Goal: Information Seeking & Learning: Learn about a topic

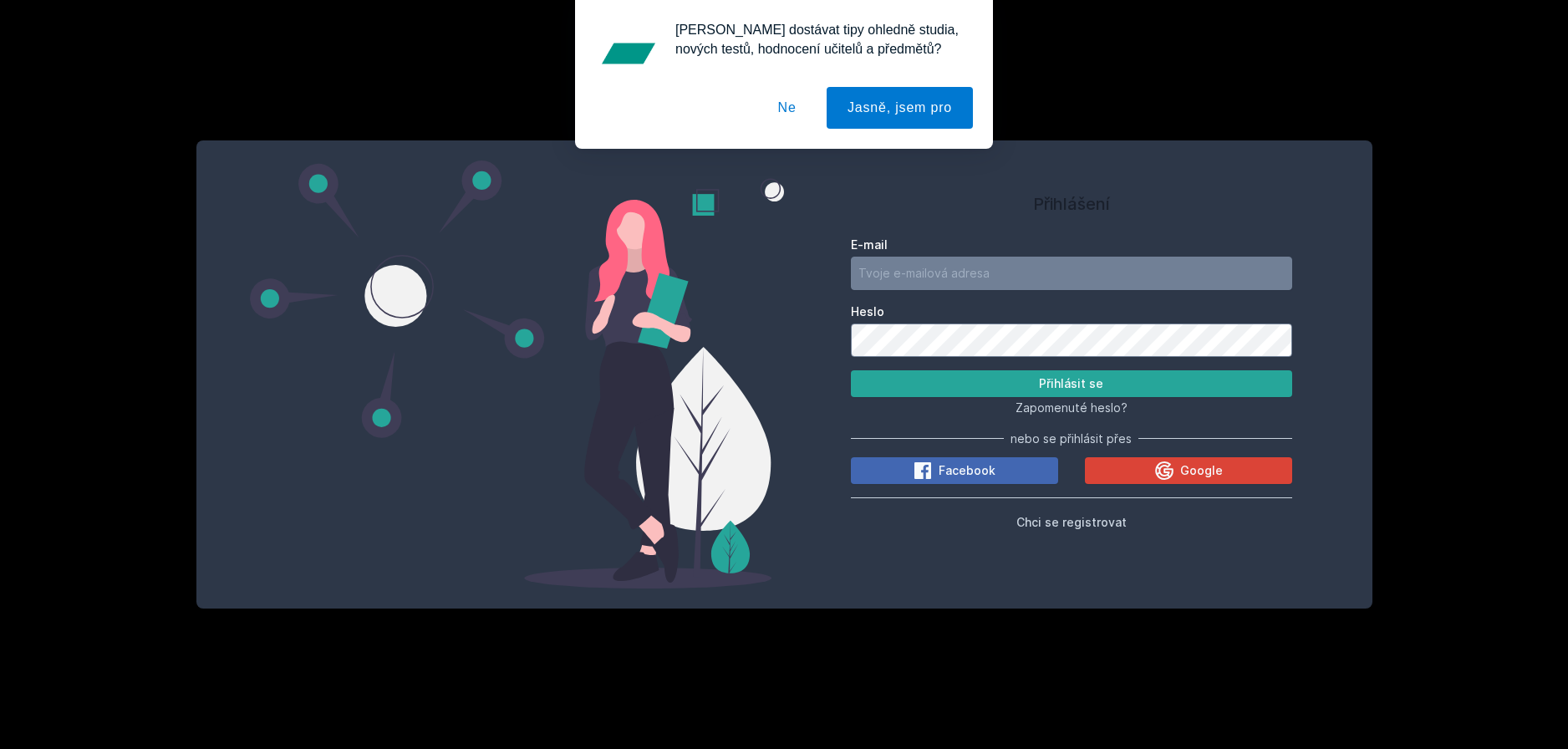
click at [785, 107] on button "Ne" at bounding box center [787, 108] width 60 height 42
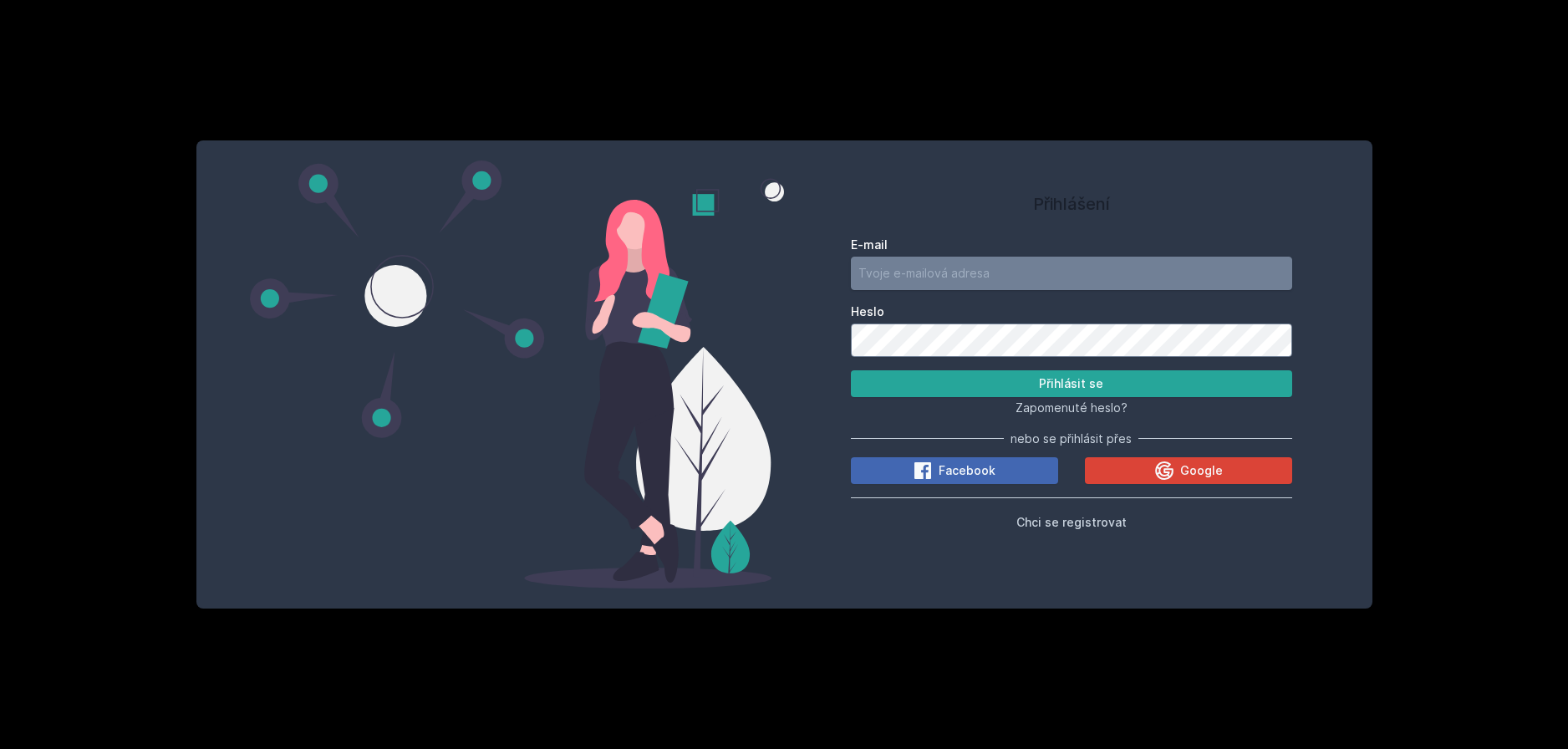
click at [912, 257] on input "E-mail" at bounding box center [1071, 274] width 441 height 33
click at [1058, 527] on span "Chci se registrovat" at bounding box center [1072, 522] width 110 height 14
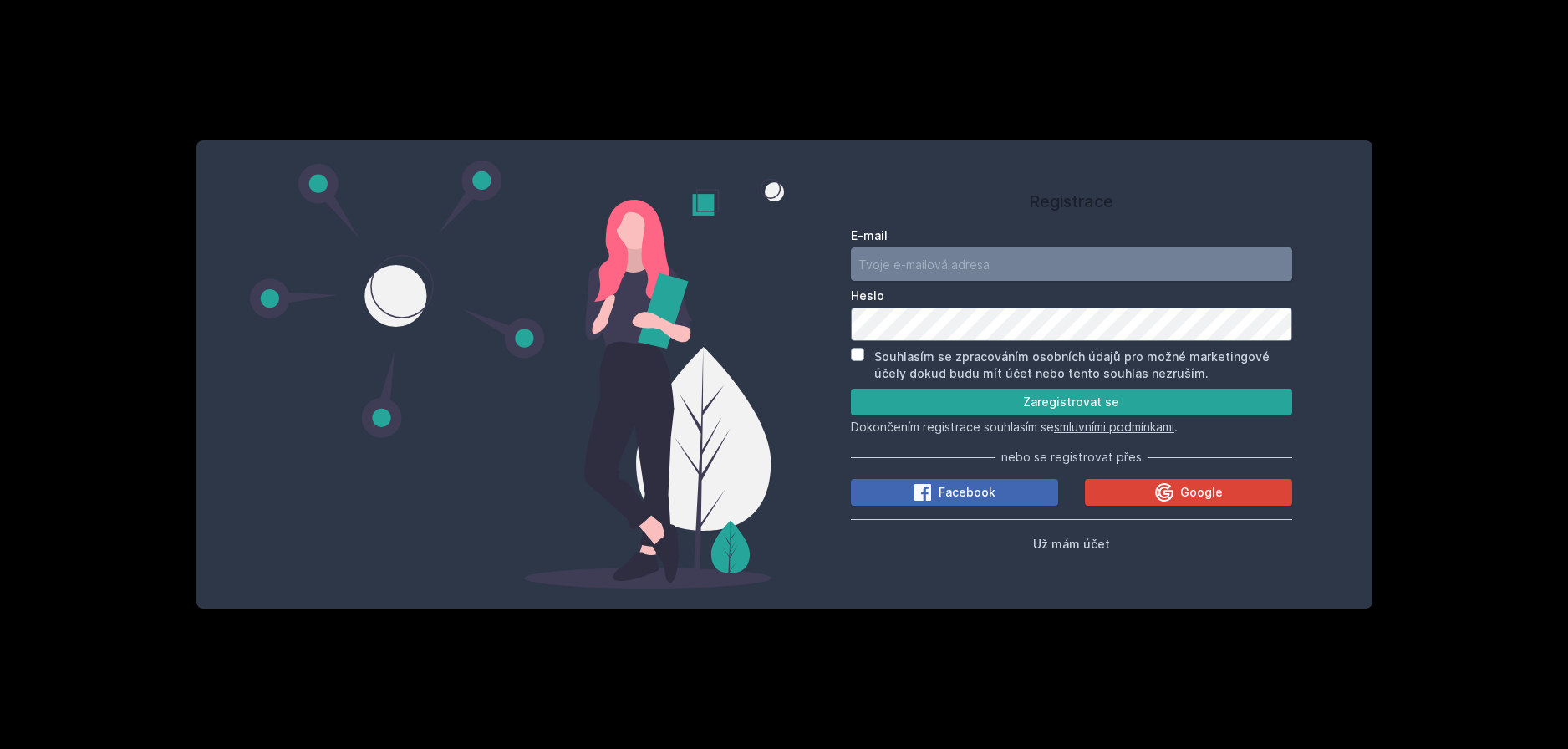
click at [931, 262] on input "E-mail" at bounding box center [1071, 264] width 441 height 33
type input "[EMAIL_ADDRESS][DOMAIN_NAME]"
click at [883, 398] on button "Zaregistrovat se" at bounding box center [1071, 402] width 441 height 27
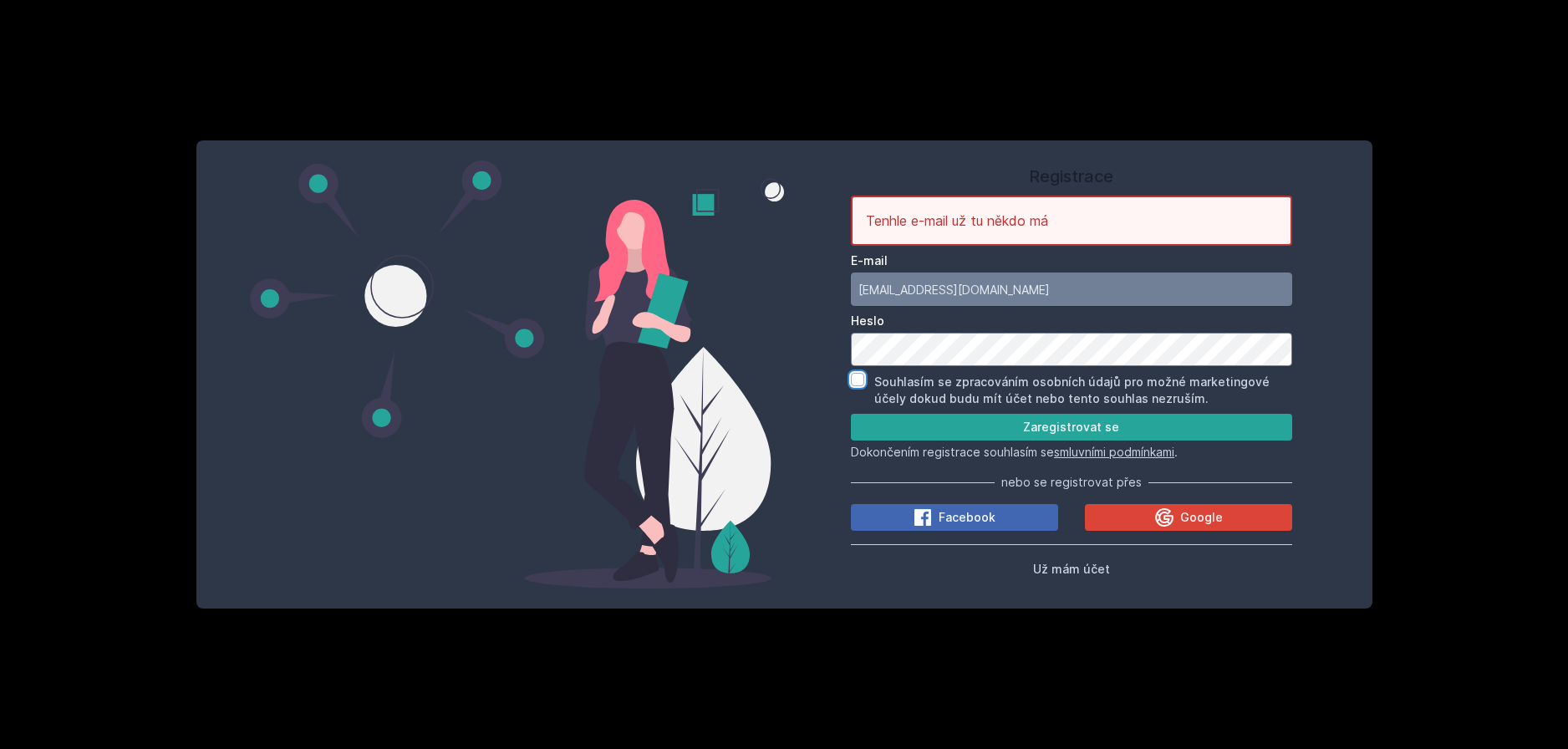
click at [861, 378] on input "Souhlasím se zpracováním osobních údajů pro možné marketingové účely dokud budu…" at bounding box center [857, 379] width 13 height 13
checkbox input "true"
click at [1072, 568] on span "Už mám účet" at bounding box center [1072, 569] width 77 height 14
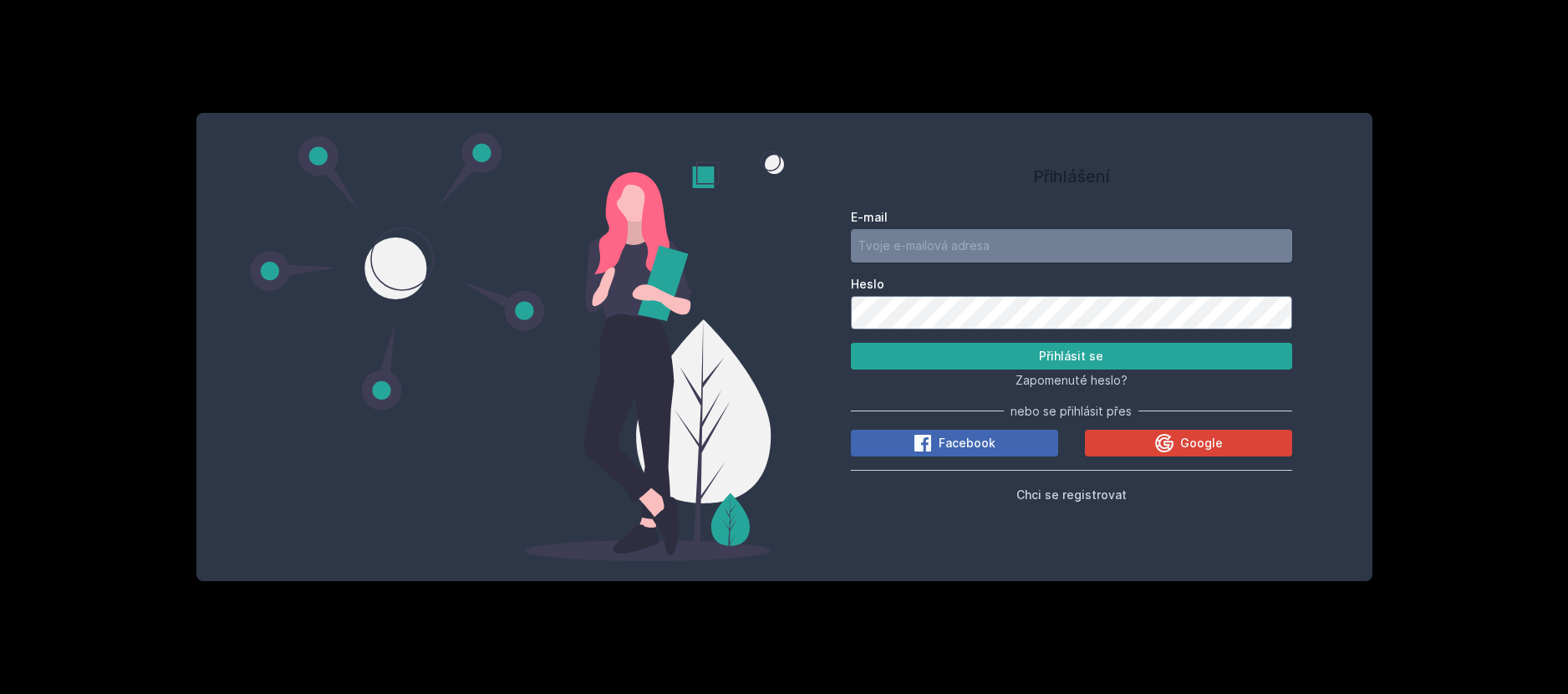
click at [915, 252] on input "E-mail" at bounding box center [1071, 246] width 441 height 33
type input "veron"
click at [1193, 436] on span "Google" at bounding box center [1201, 443] width 43 height 17
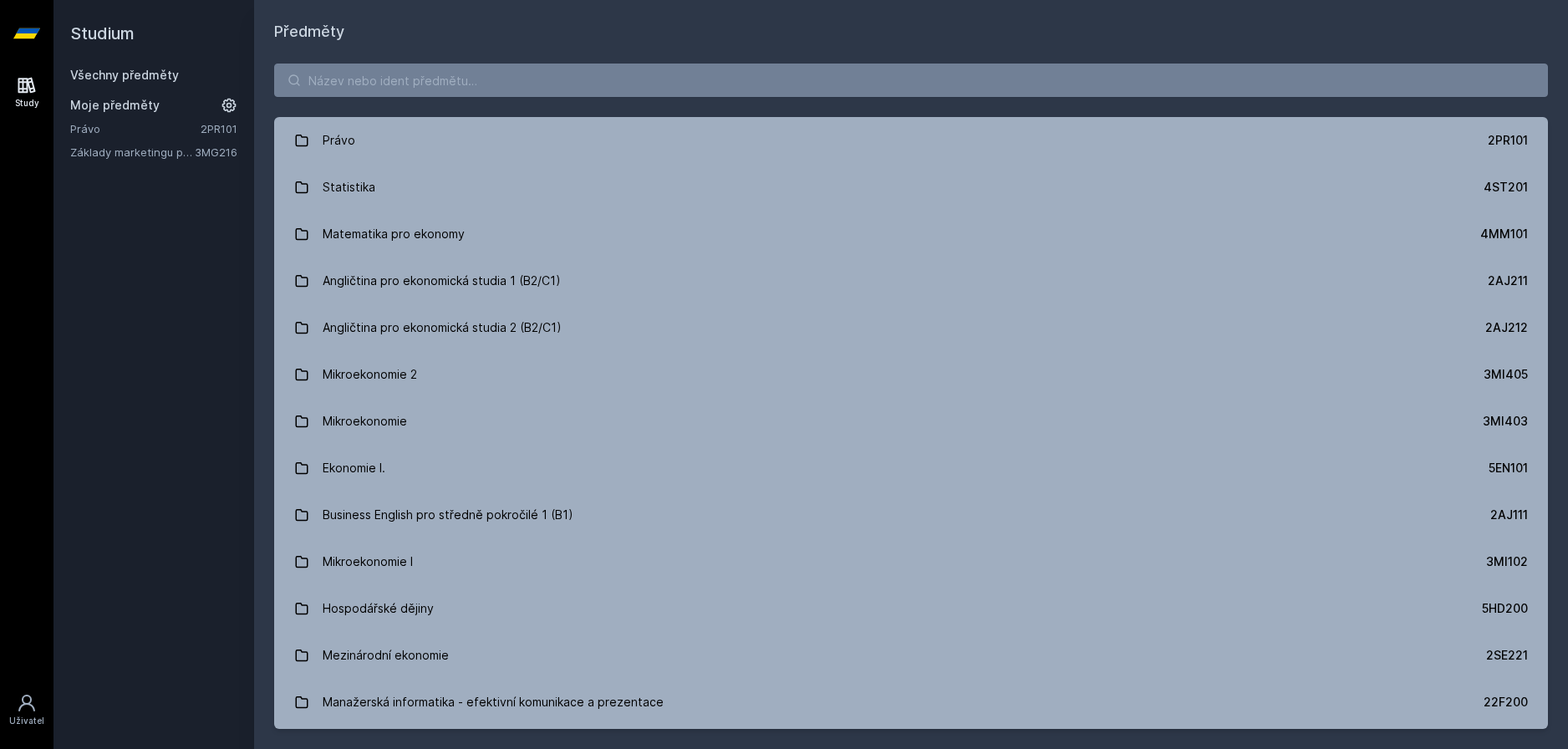
click at [29, 94] on icon at bounding box center [26, 85] width 20 height 20
click at [83, 36] on h2 "Studium" at bounding box center [153, 33] width 167 height 67
click at [230, 103] on icon at bounding box center [230, 106] width 14 height 14
click at [230, 103] on icon at bounding box center [229, 105] width 20 height 20
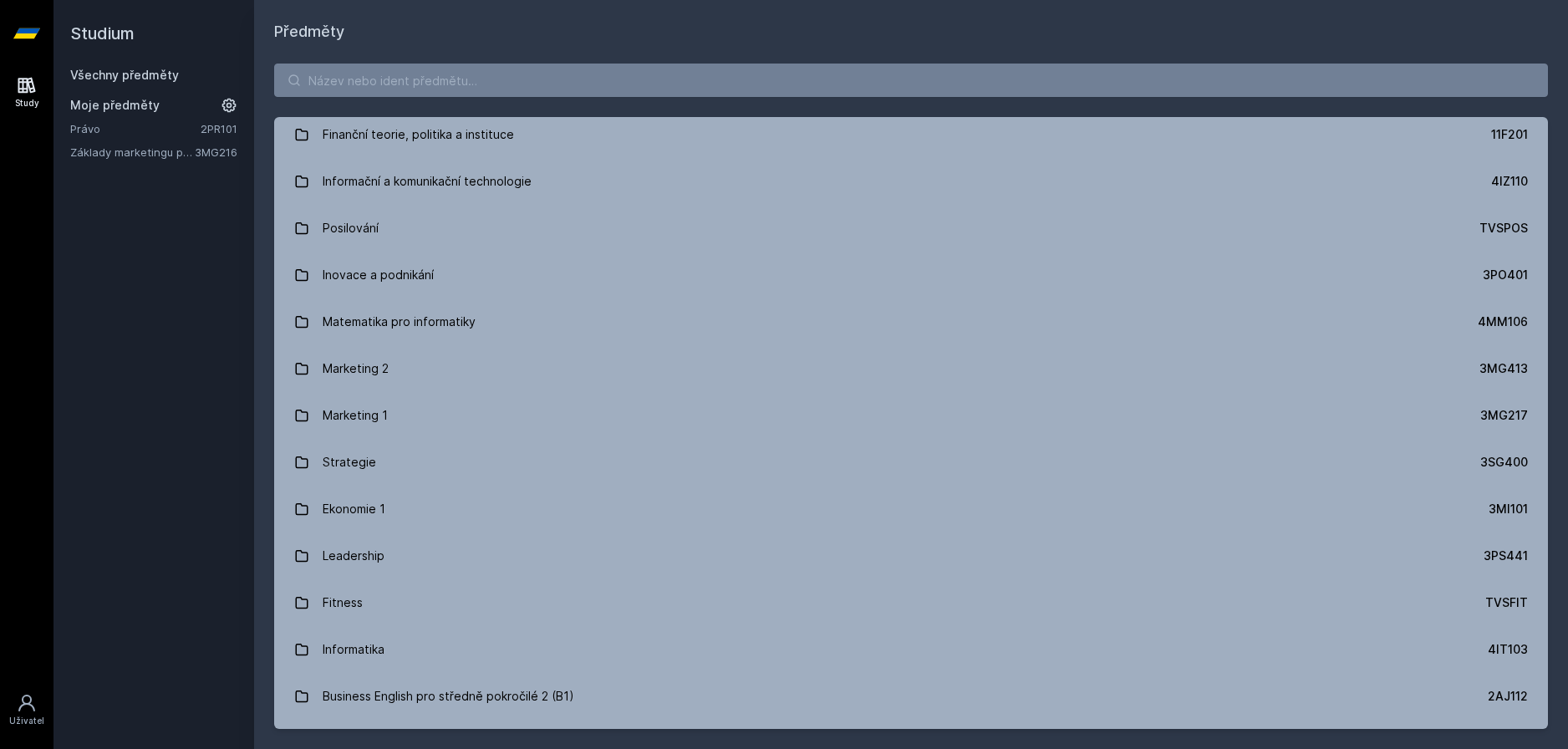
scroll to position [1211, 0]
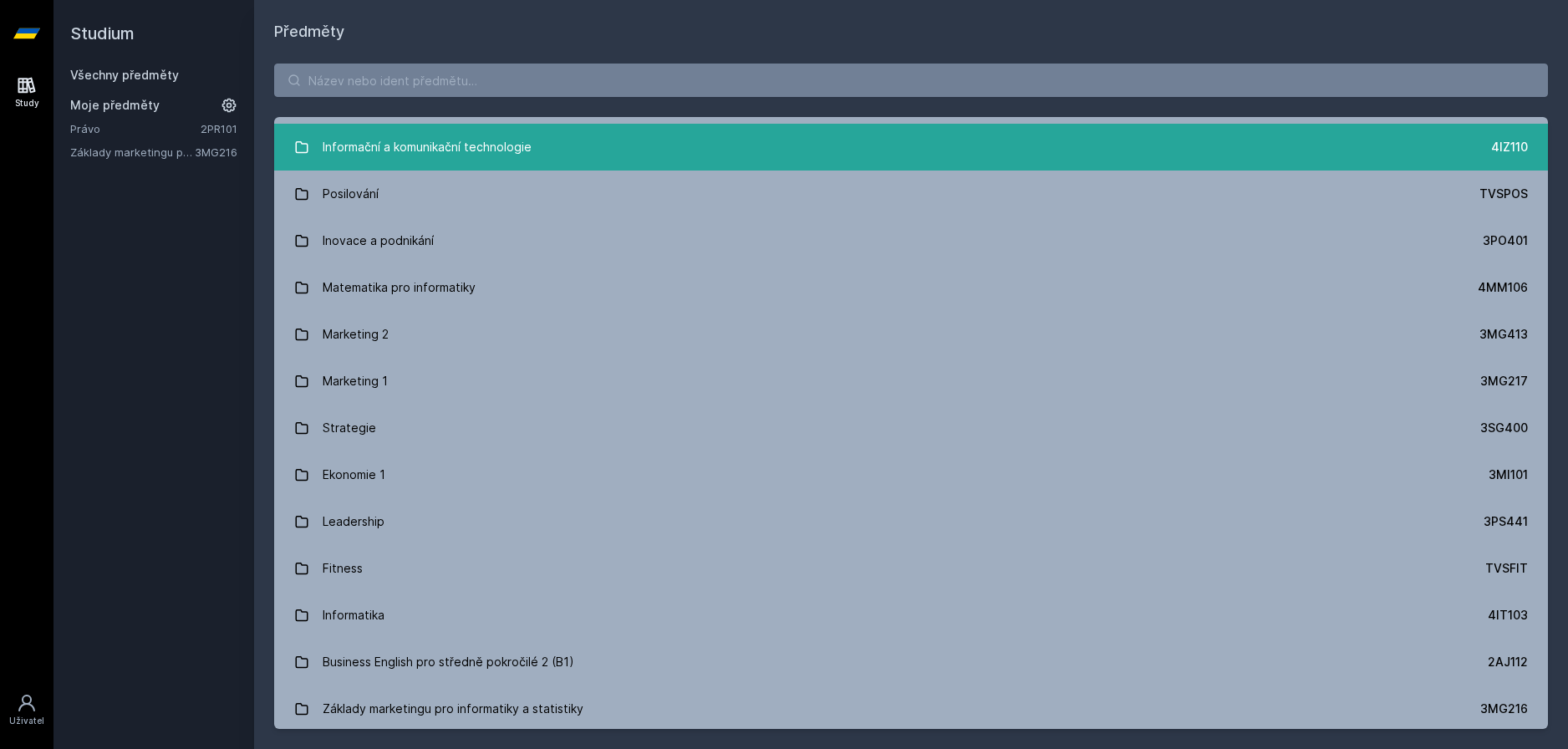
click at [447, 156] on div "Informační a komunikační technologie" at bounding box center [426, 147] width 209 height 33
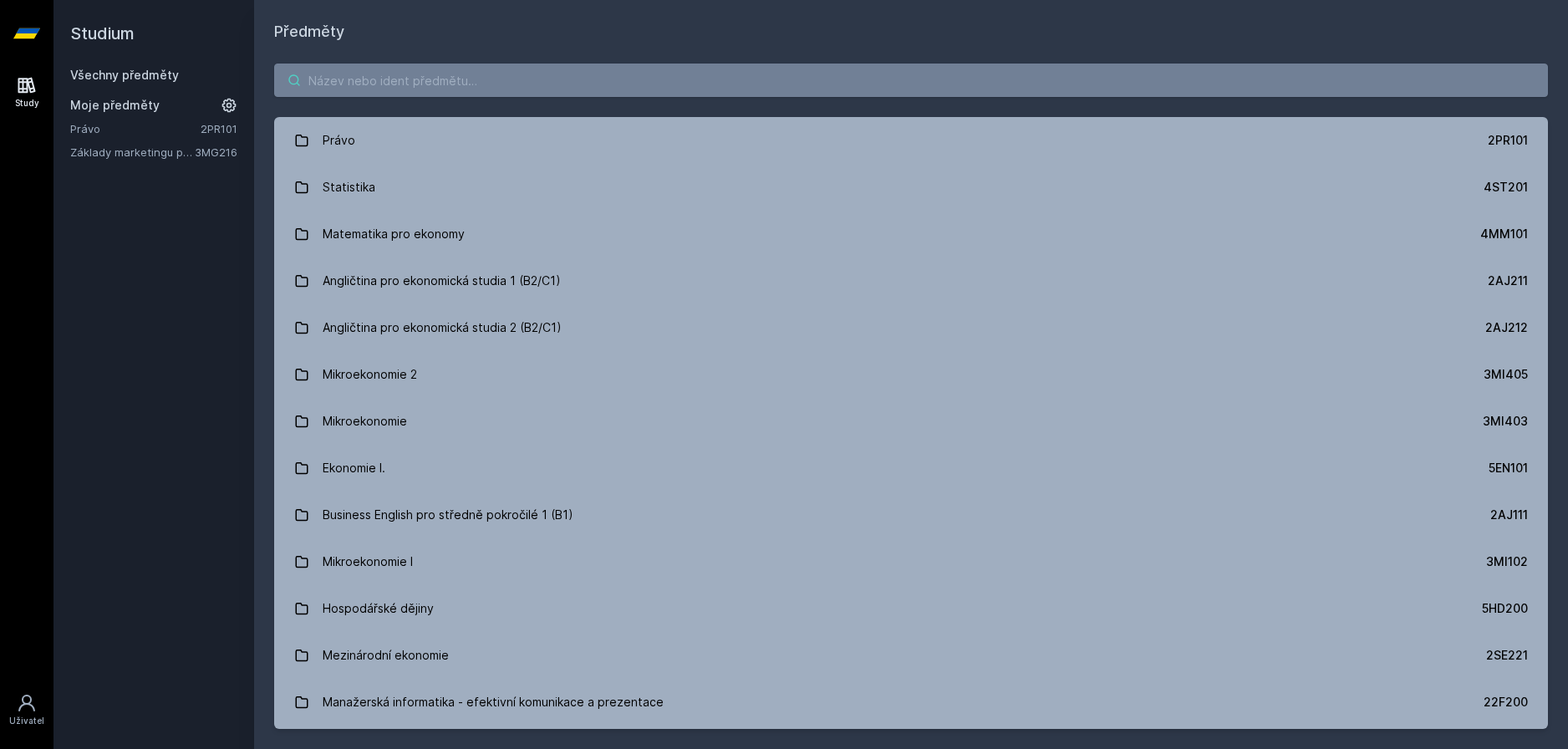
click at [377, 80] on input "search" at bounding box center [911, 80] width 1274 height 33
click at [314, 87] on input "search" at bounding box center [911, 80] width 1274 height 33
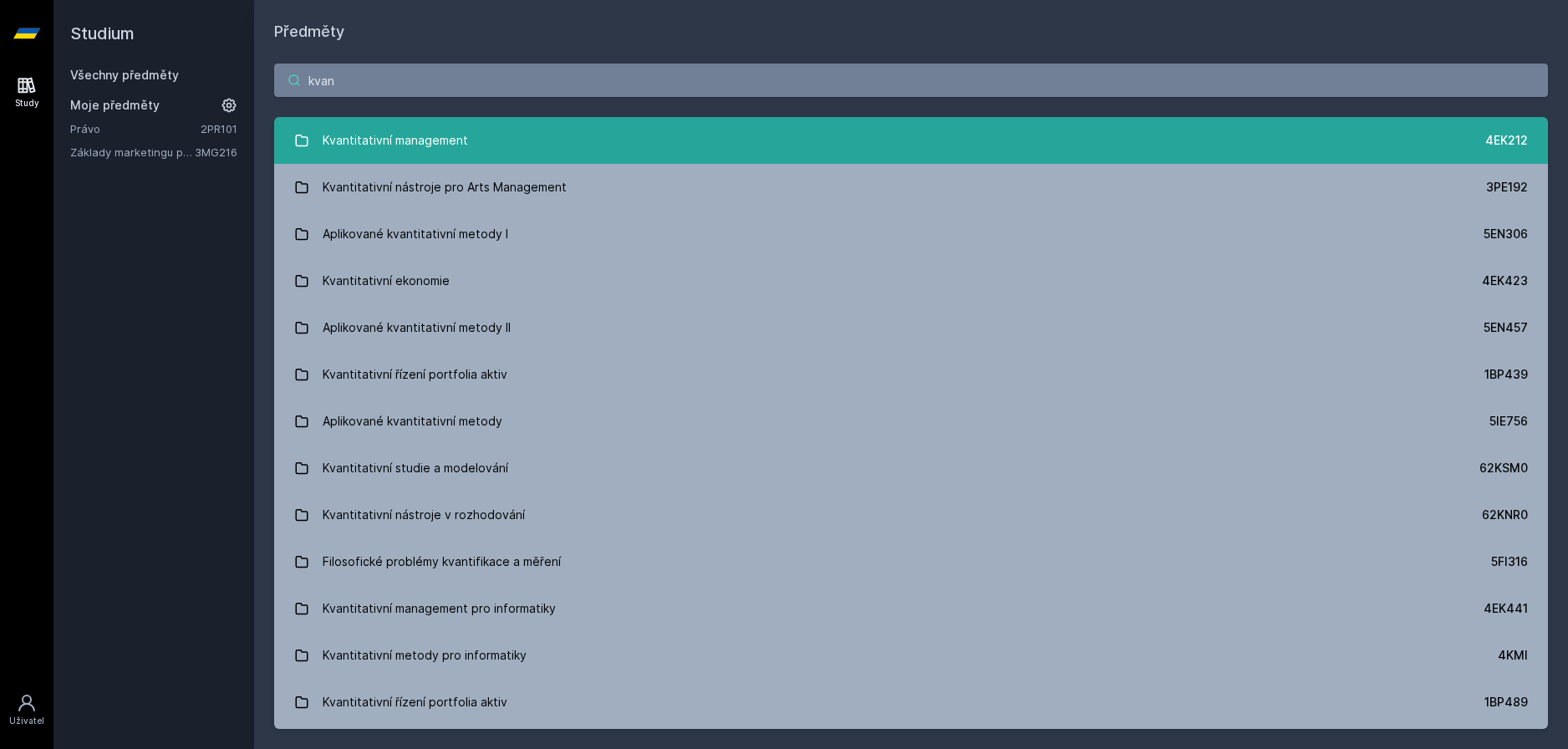
type input "kvan"
click at [388, 140] on div "Kvantitativní management" at bounding box center [395, 141] width 145 height 33
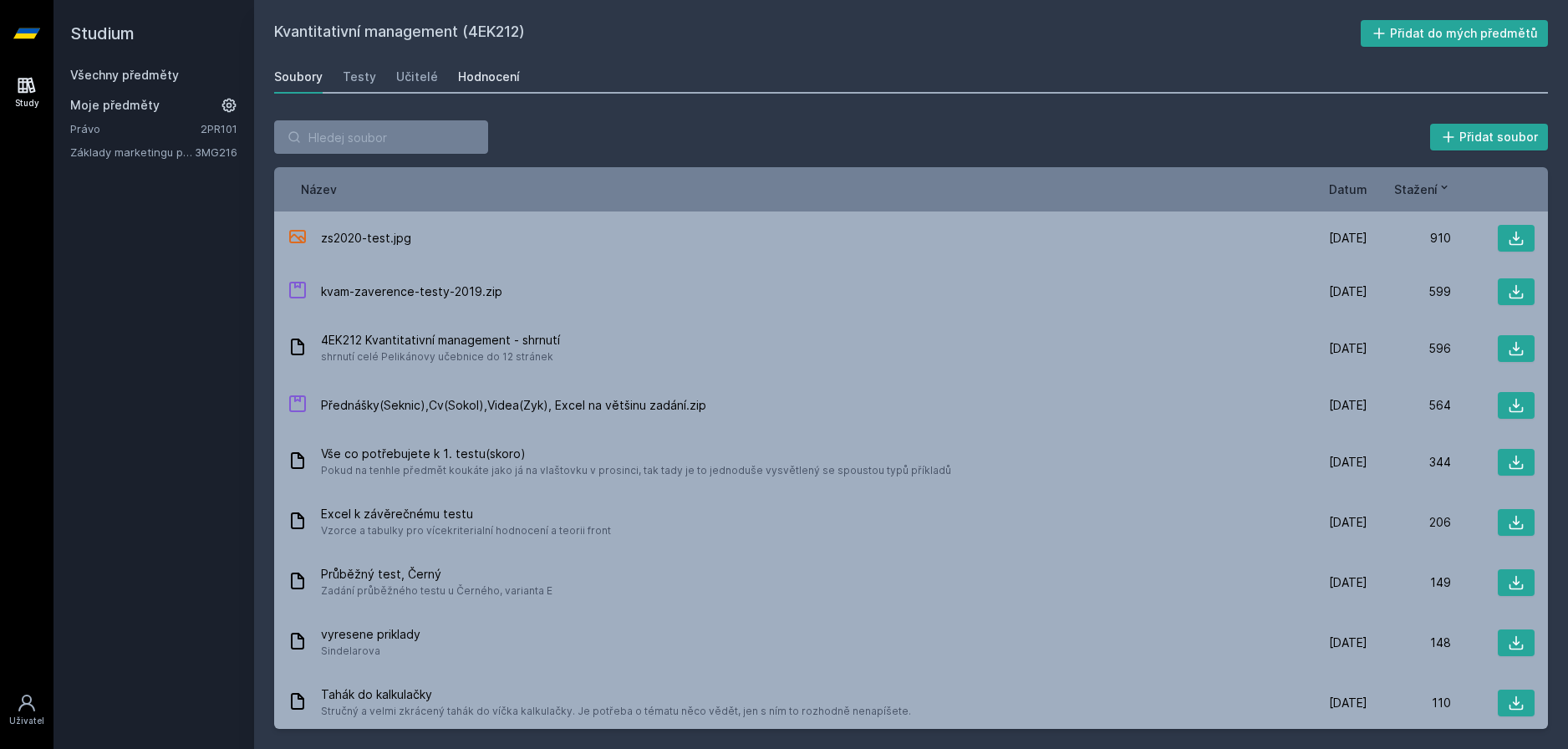
click at [494, 73] on div "Hodnocení" at bounding box center [488, 76] width 62 height 17
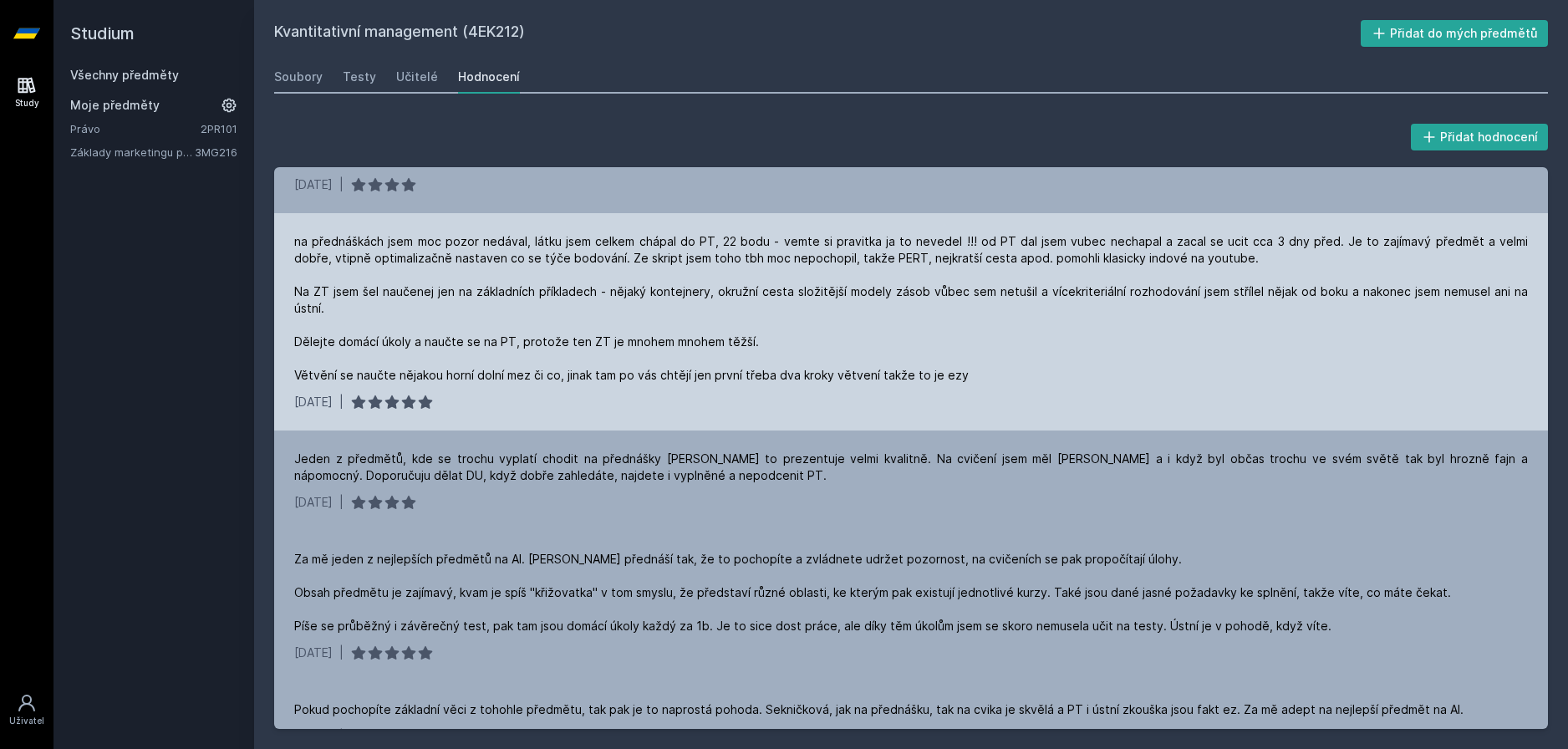
scroll to position [335, 0]
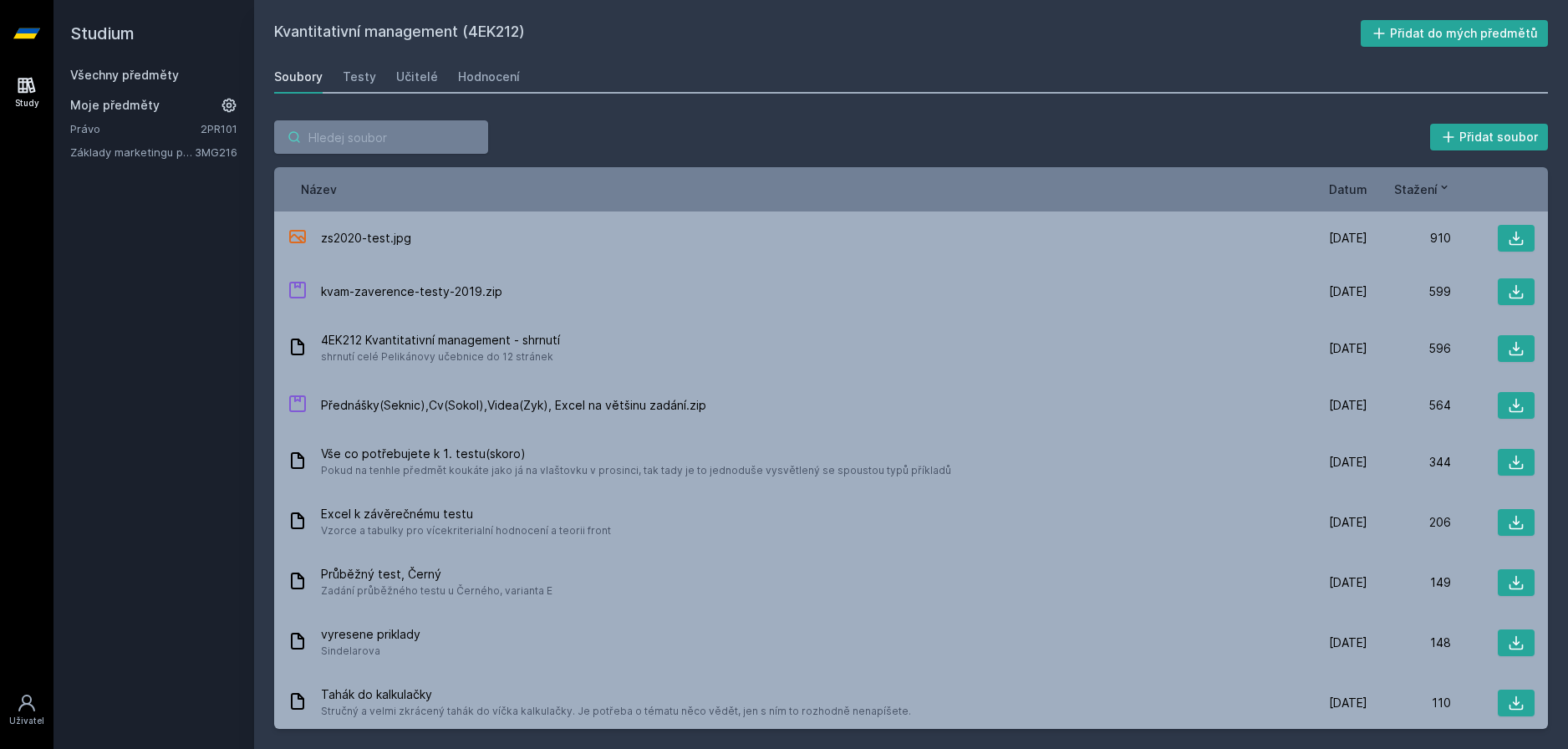
click at [396, 137] on input "search" at bounding box center [381, 137] width 214 height 33
click at [139, 73] on link "Všechny předměty" at bounding box center [124, 75] width 108 height 14
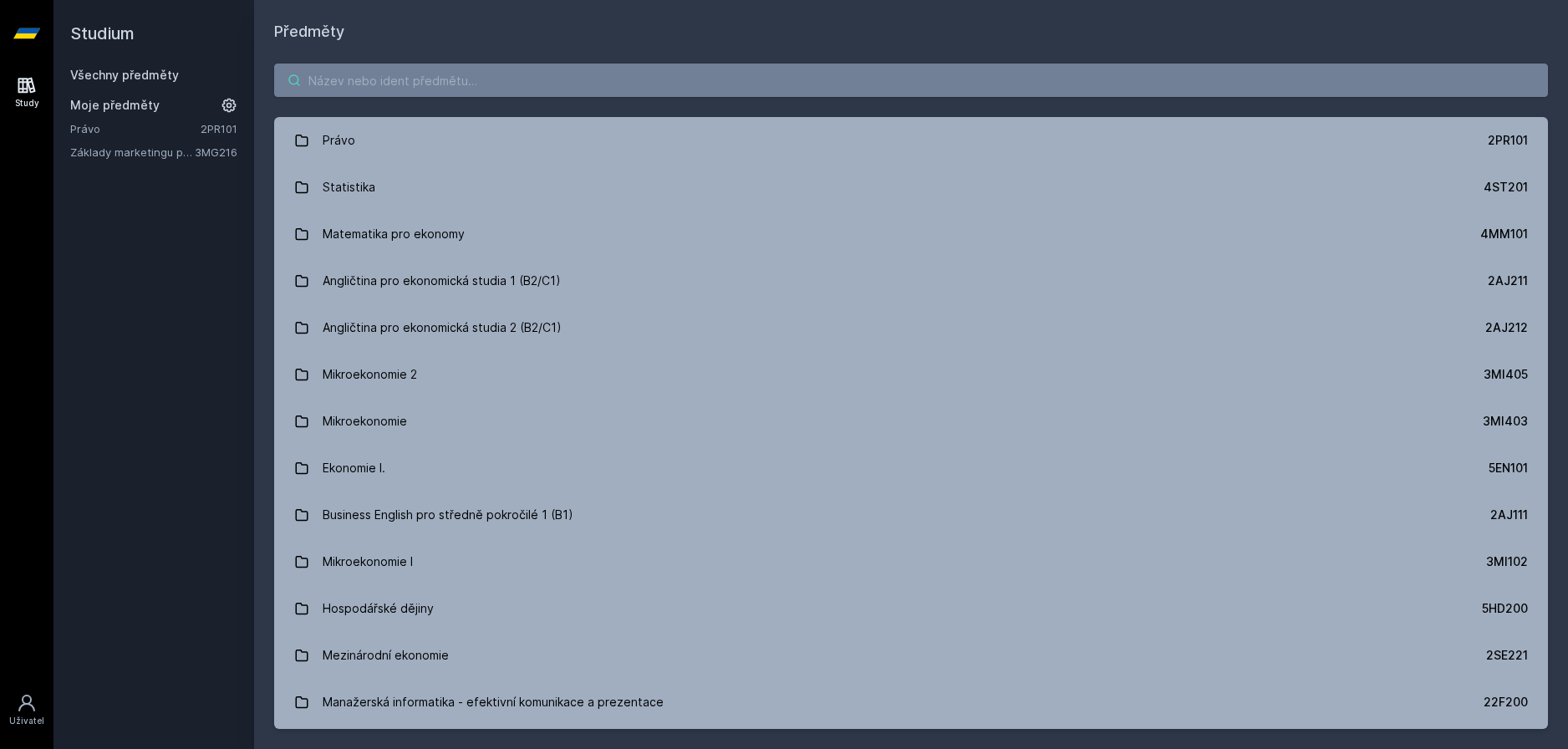
click at [306, 76] on input "search" at bounding box center [911, 80] width 1274 height 33
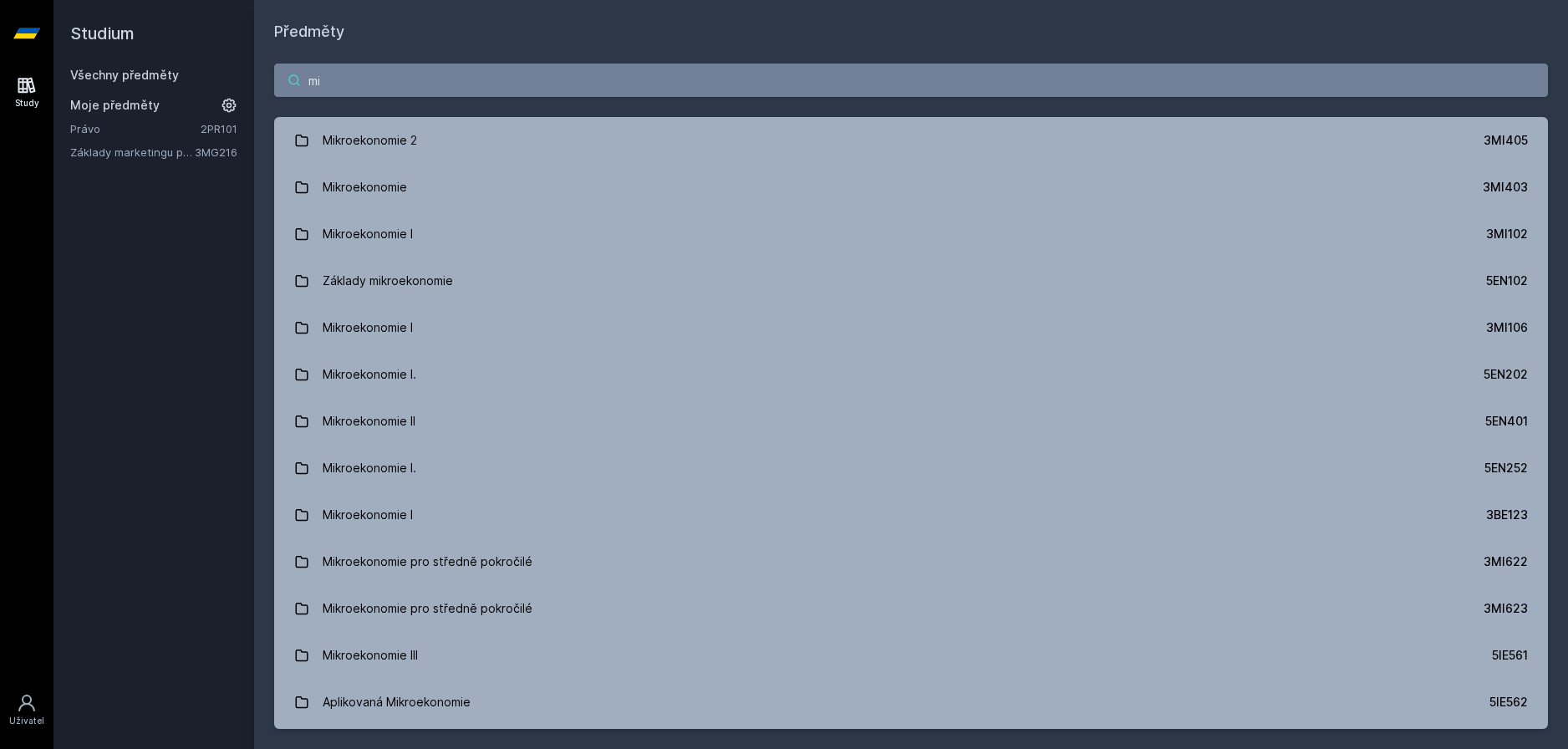
type input "m"
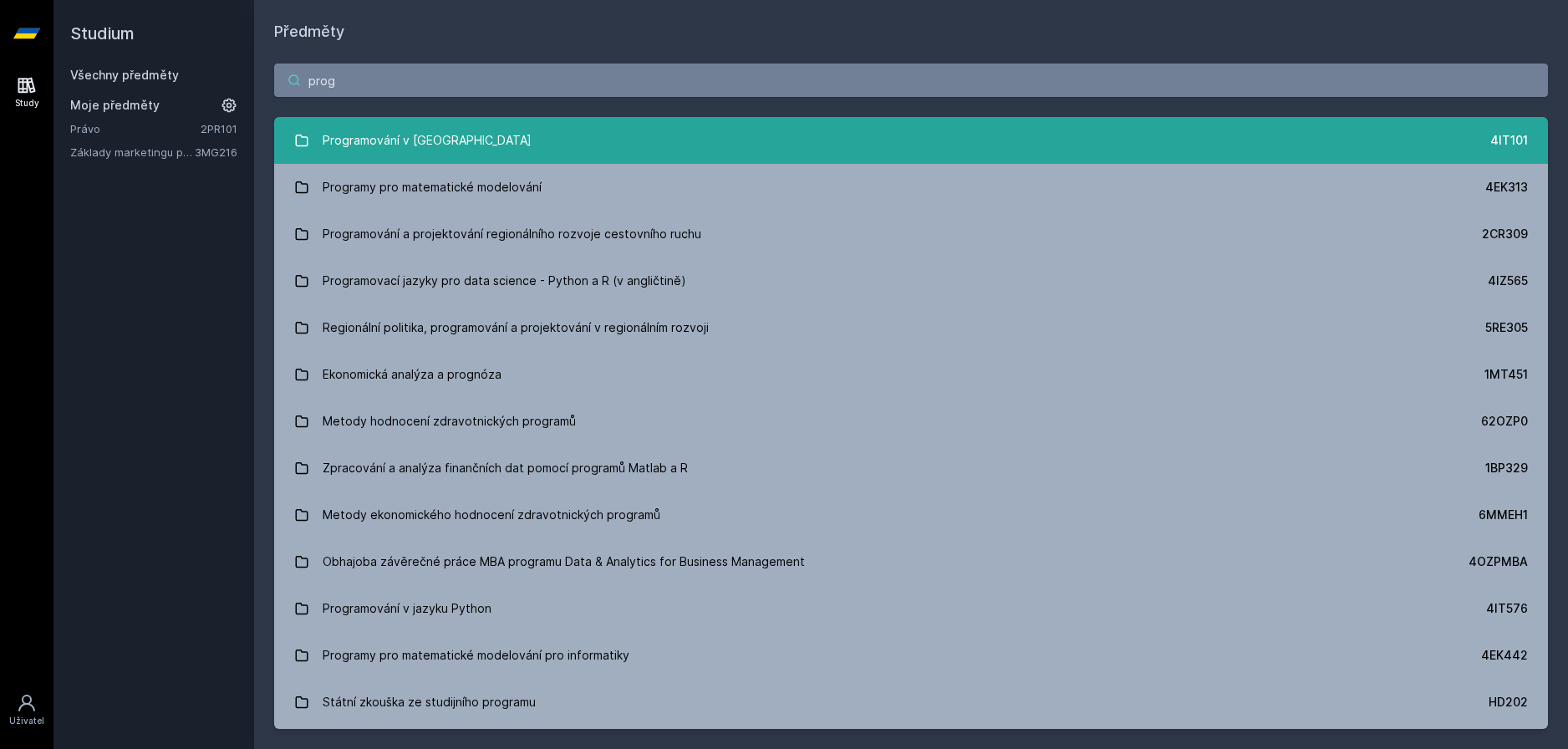
type input "prog"
click at [475, 142] on link "Programování v Javě 4IT101" at bounding box center [911, 141] width 1274 height 47
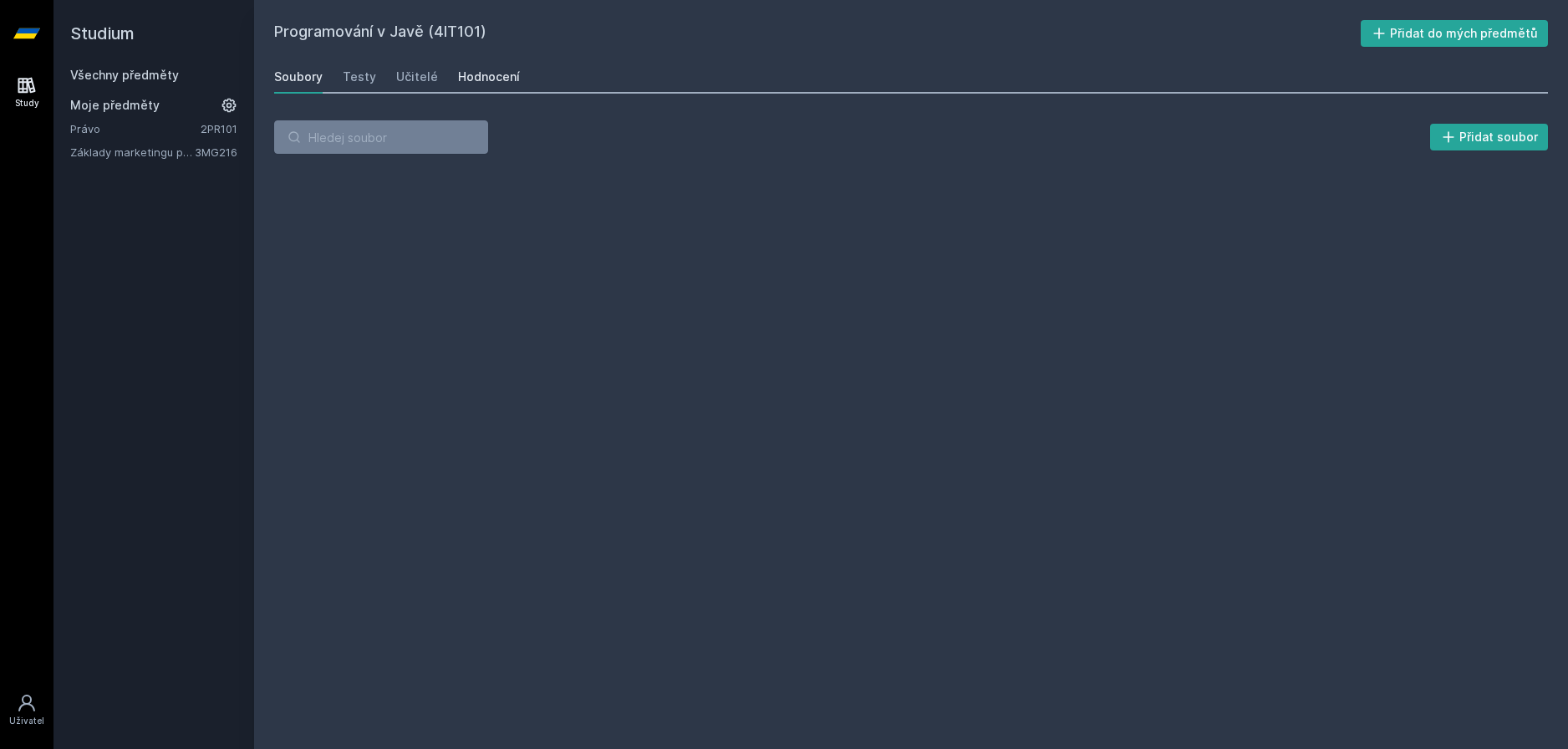
click at [480, 74] on div "Hodnocení" at bounding box center [488, 76] width 62 height 17
click at [423, 79] on div "Učitelé" at bounding box center [418, 76] width 42 height 17
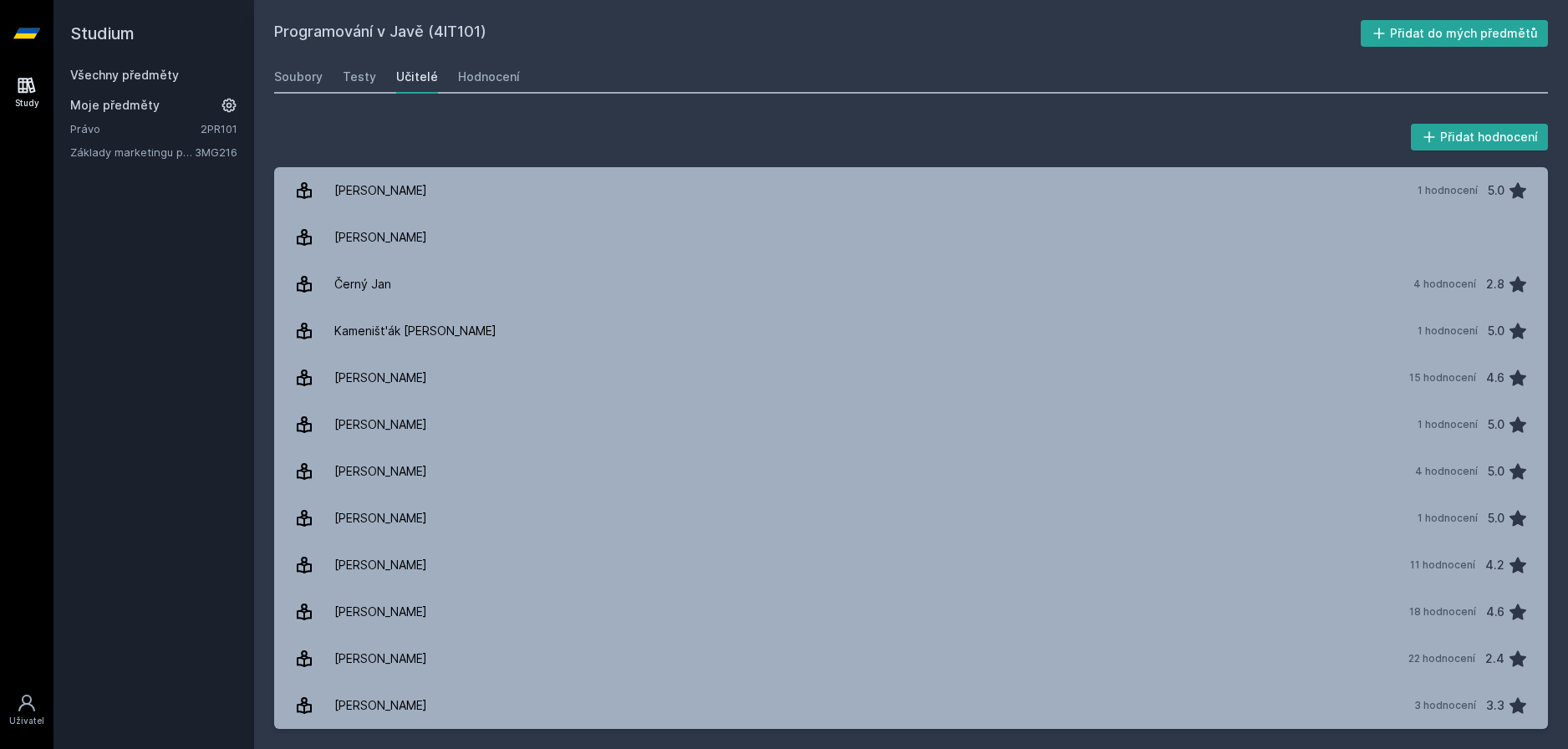
click at [410, 84] on div "Učitelé" at bounding box center [418, 76] width 42 height 17
click at [504, 79] on div "Hodnocení" at bounding box center [488, 76] width 62 height 17
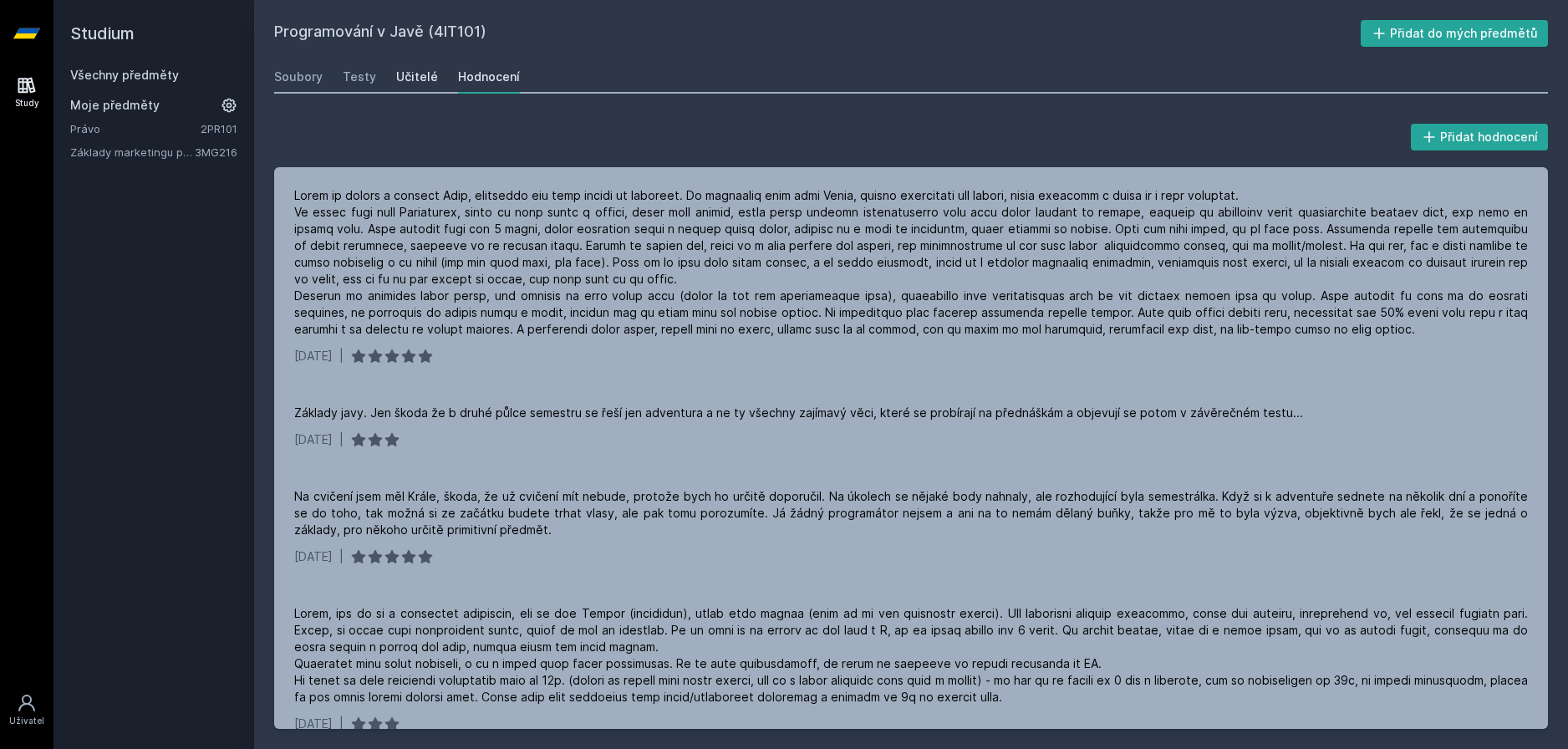
click at [409, 77] on div "Učitelé" at bounding box center [418, 76] width 42 height 17
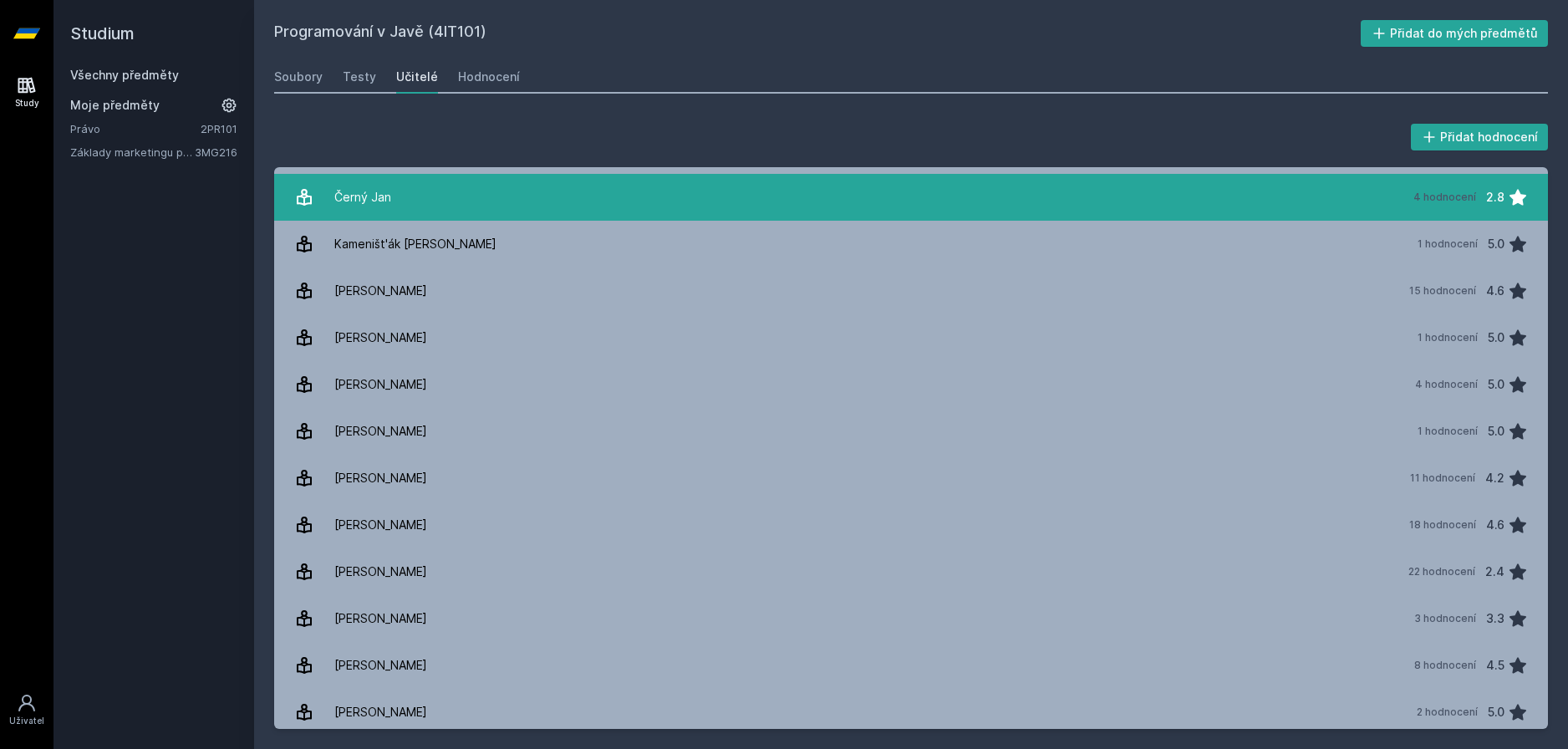
scroll to position [251, 0]
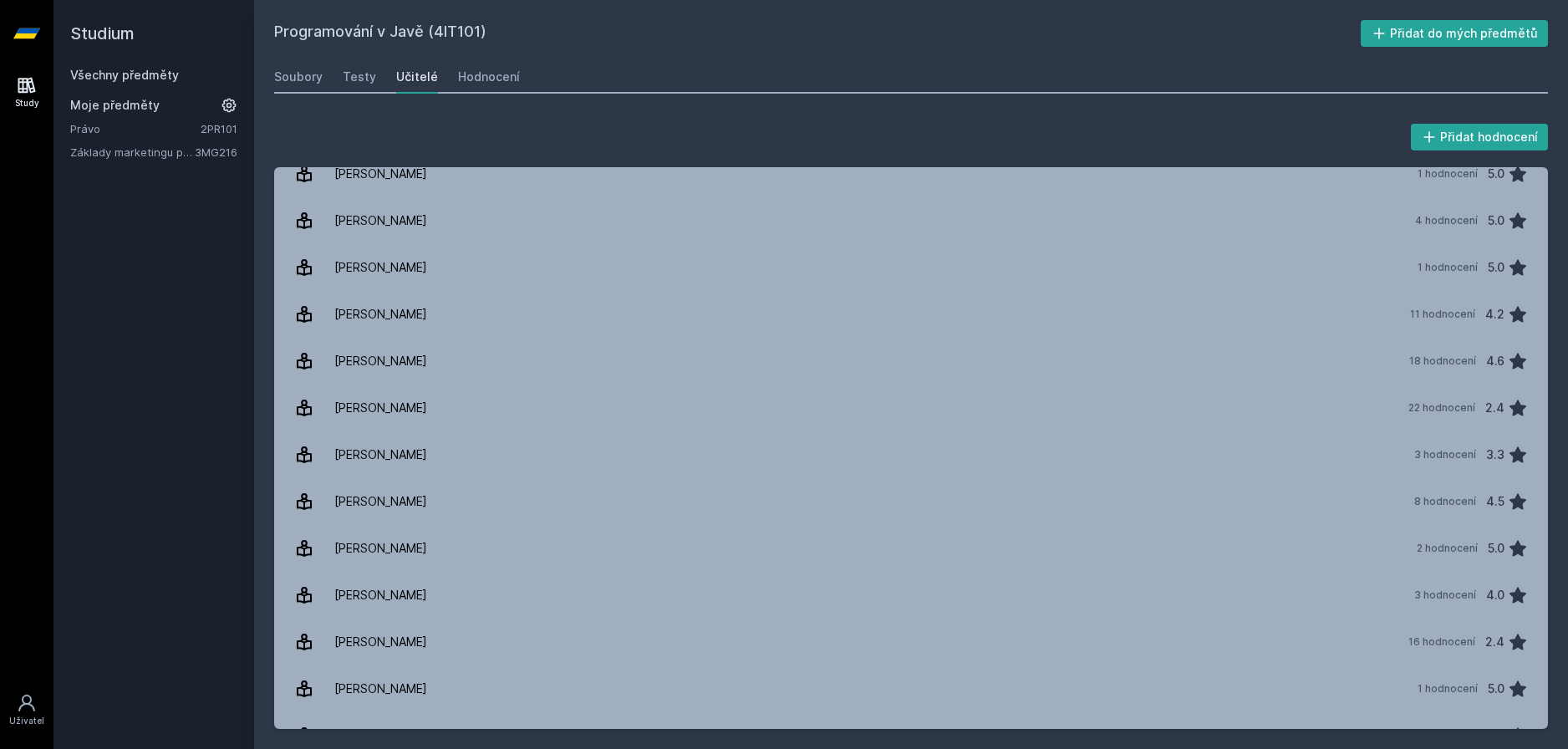
drag, startPoint x: 349, startPoint y: 37, endPoint x: 325, endPoint y: 43, distance: 24.7
click at [349, 36] on h2 "Programování v Javě (4IT101)" at bounding box center [818, 33] width 1087 height 27
click at [120, 78] on link "Všechny předměty" at bounding box center [124, 75] width 108 height 14
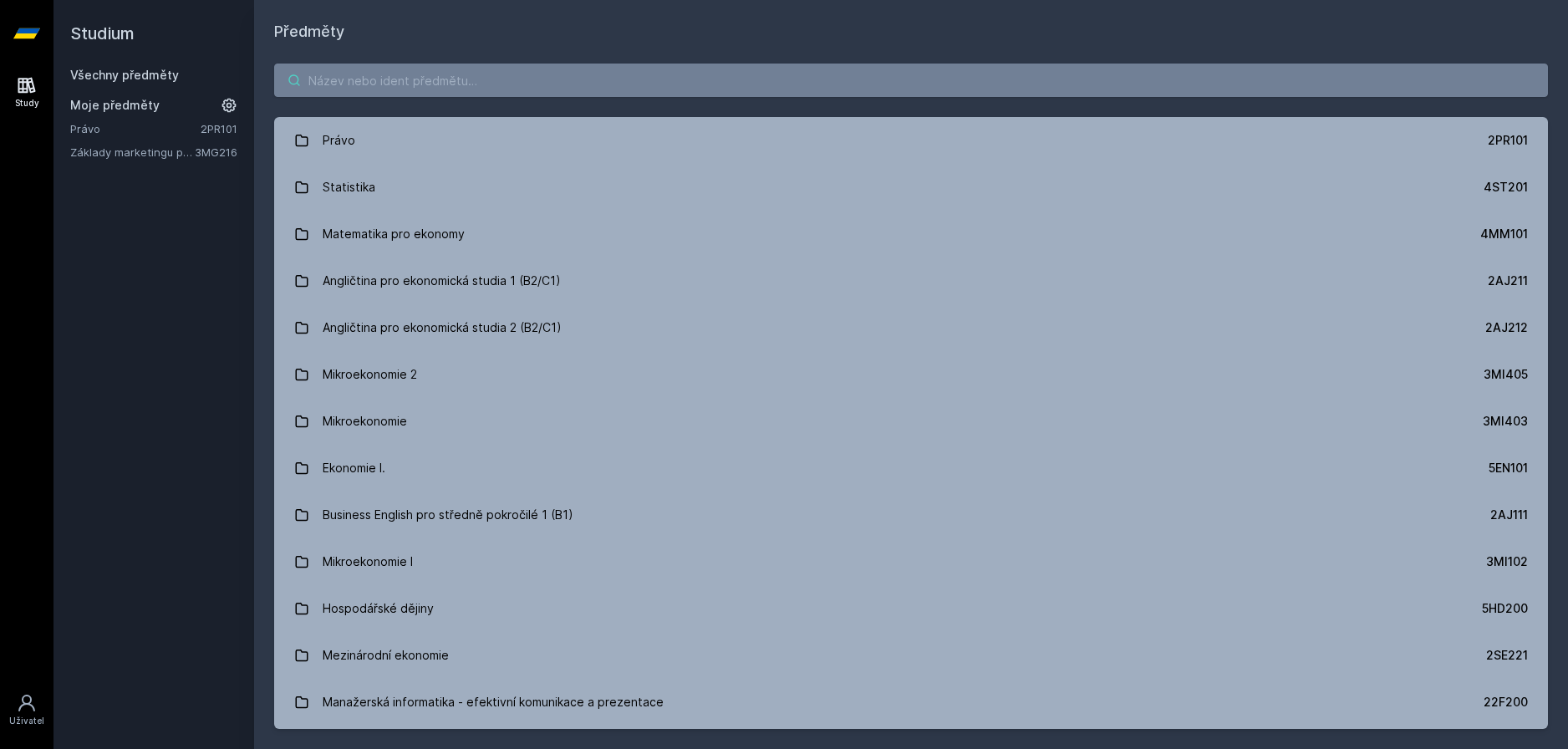
click at [417, 84] on input "search" at bounding box center [911, 80] width 1274 height 33
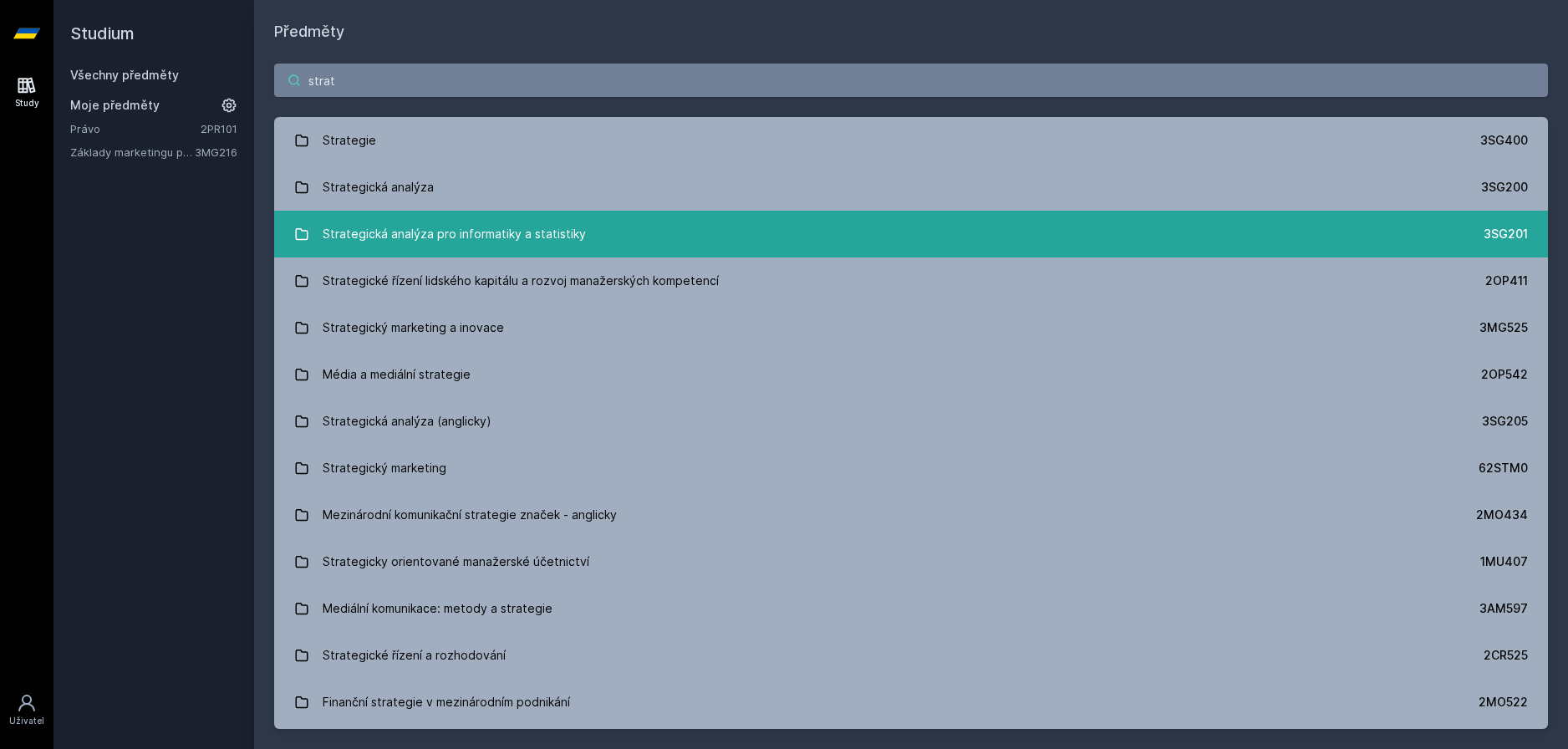
type input "strat"
click at [515, 231] on div "Strategická analýza pro informatiky a statistiky" at bounding box center [453, 234] width 263 height 33
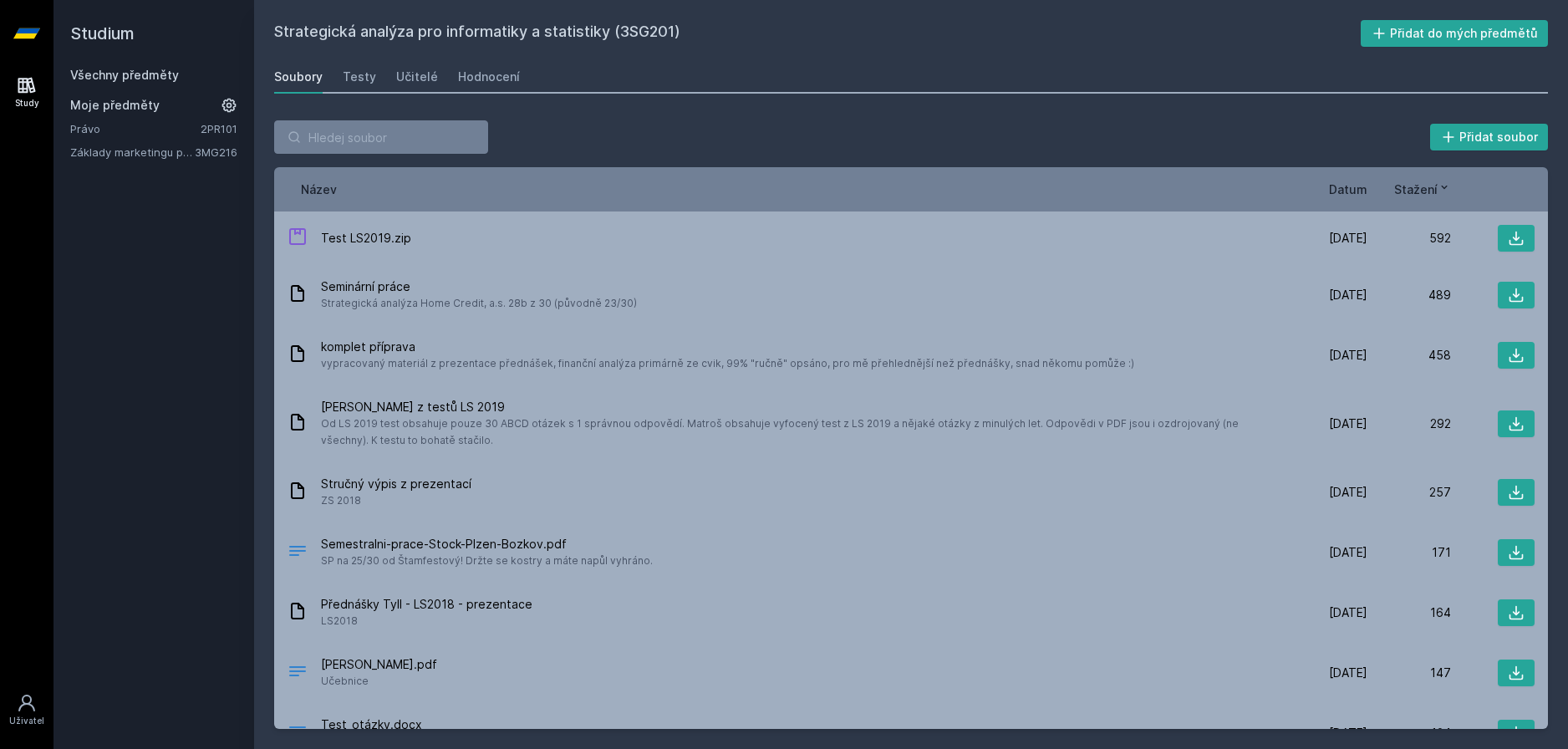
click at [98, 70] on link "Všechny předměty" at bounding box center [124, 75] width 108 height 14
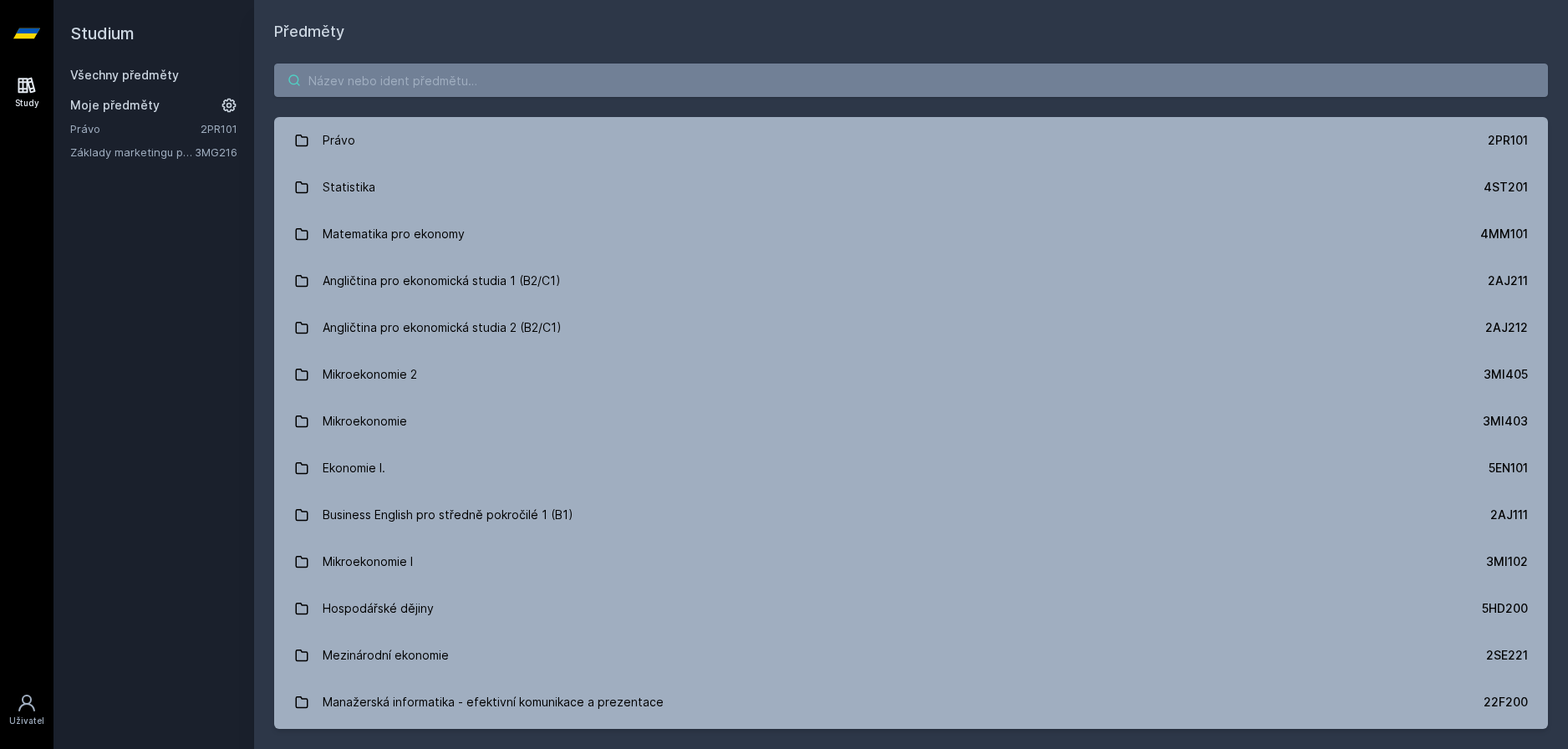
click at [357, 83] on input "search" at bounding box center [911, 80] width 1274 height 33
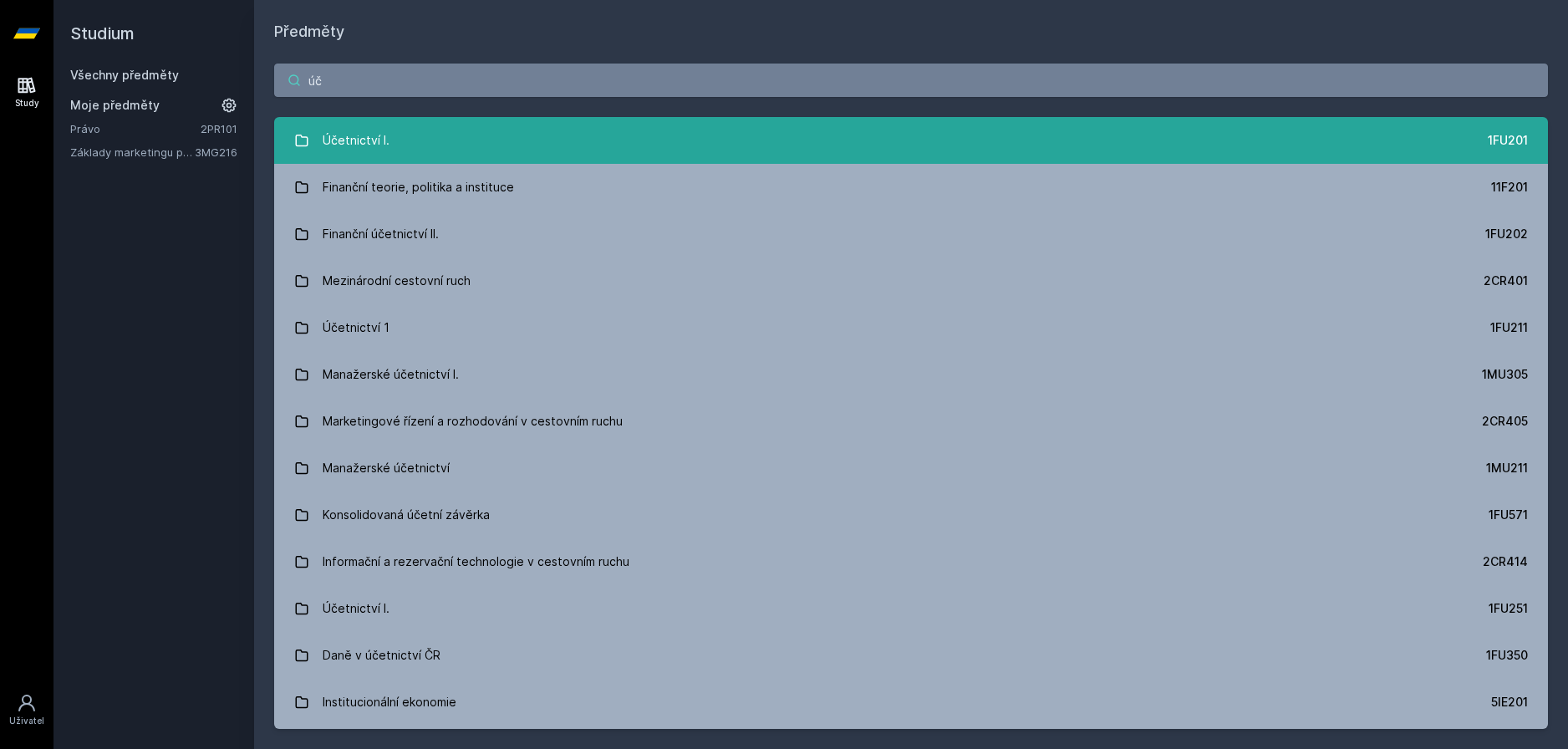
type input "úč"
click at [290, 142] on link "Účetnictví I. 1FU201" at bounding box center [911, 141] width 1274 height 47
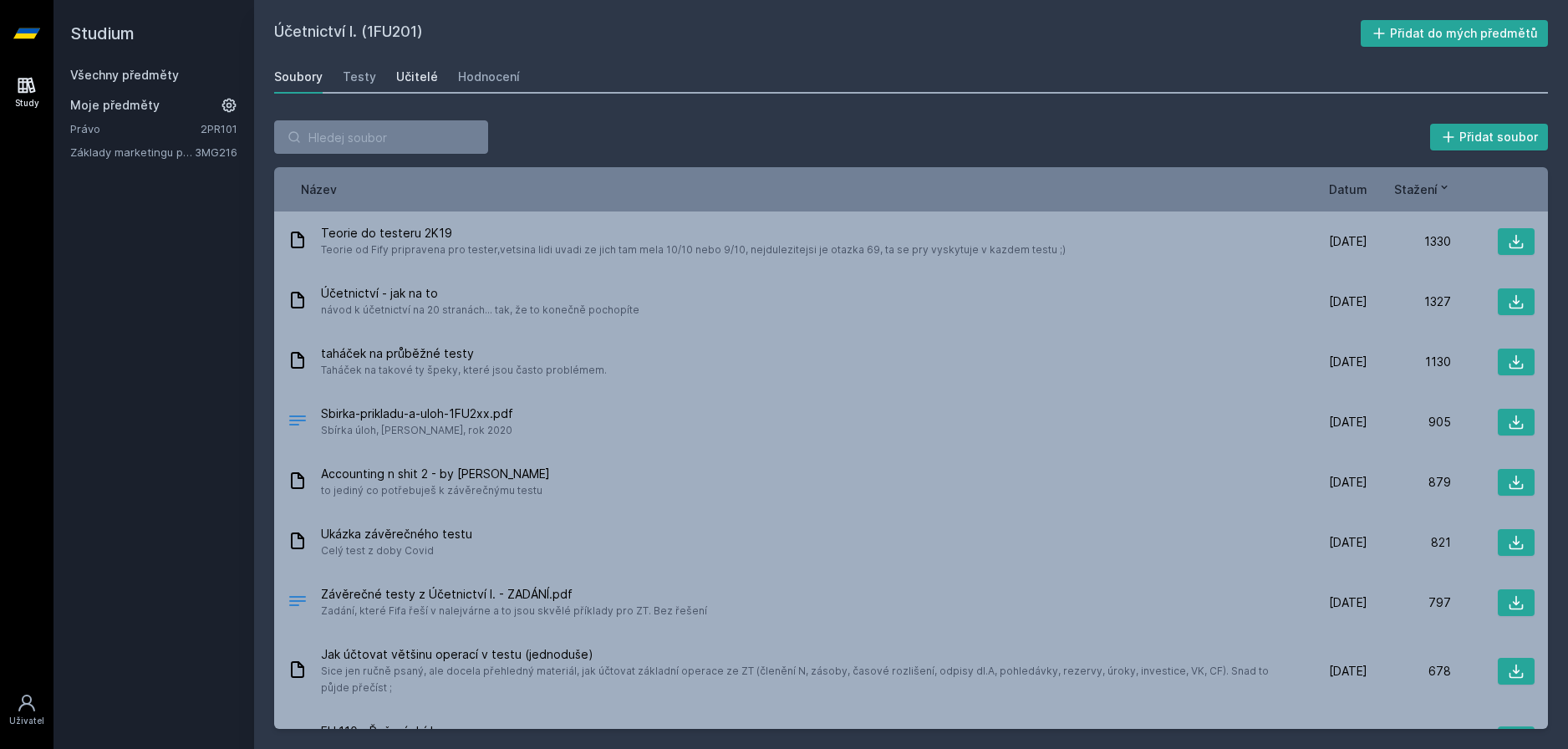
click at [416, 81] on div "Učitelé" at bounding box center [418, 76] width 42 height 17
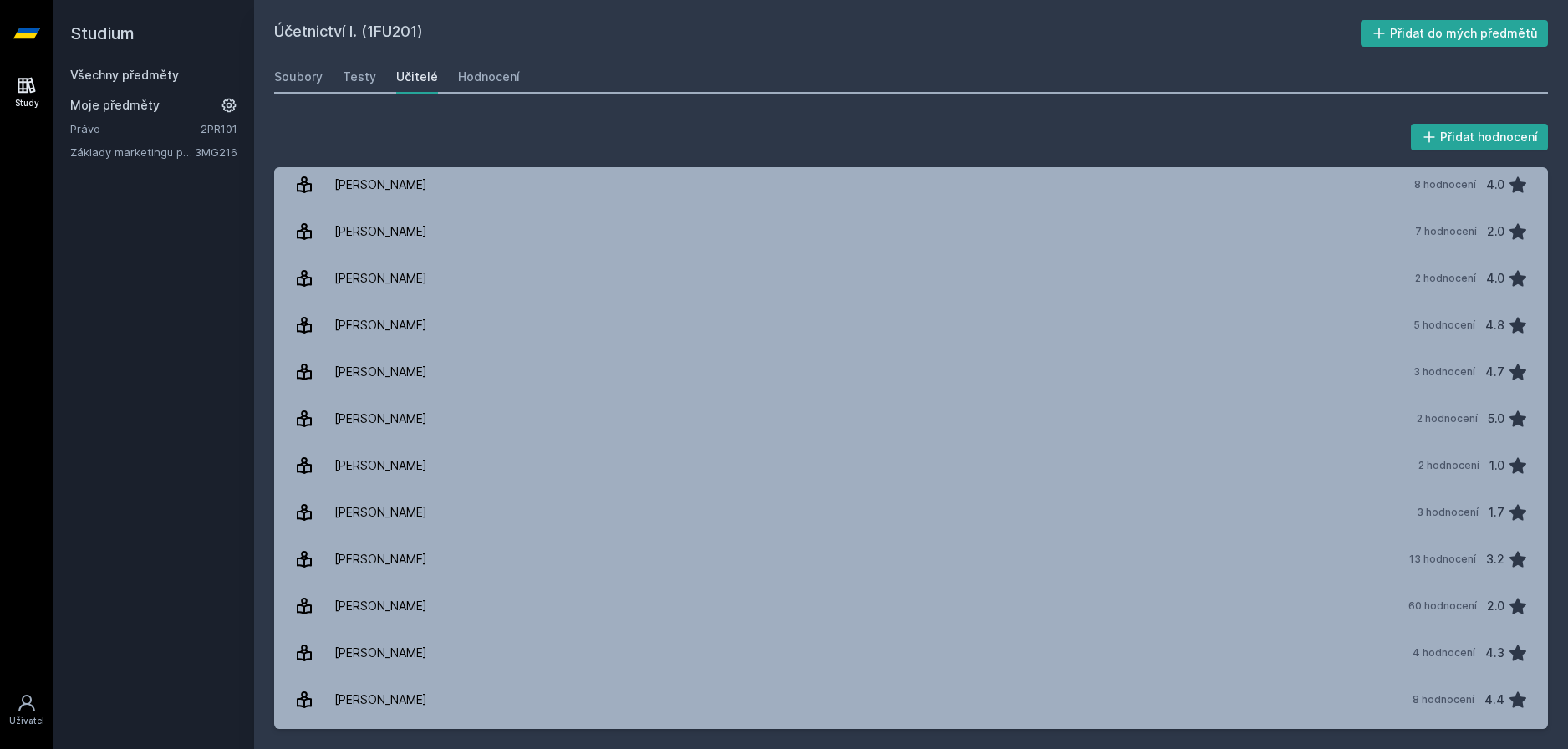
scroll to position [335, 0]
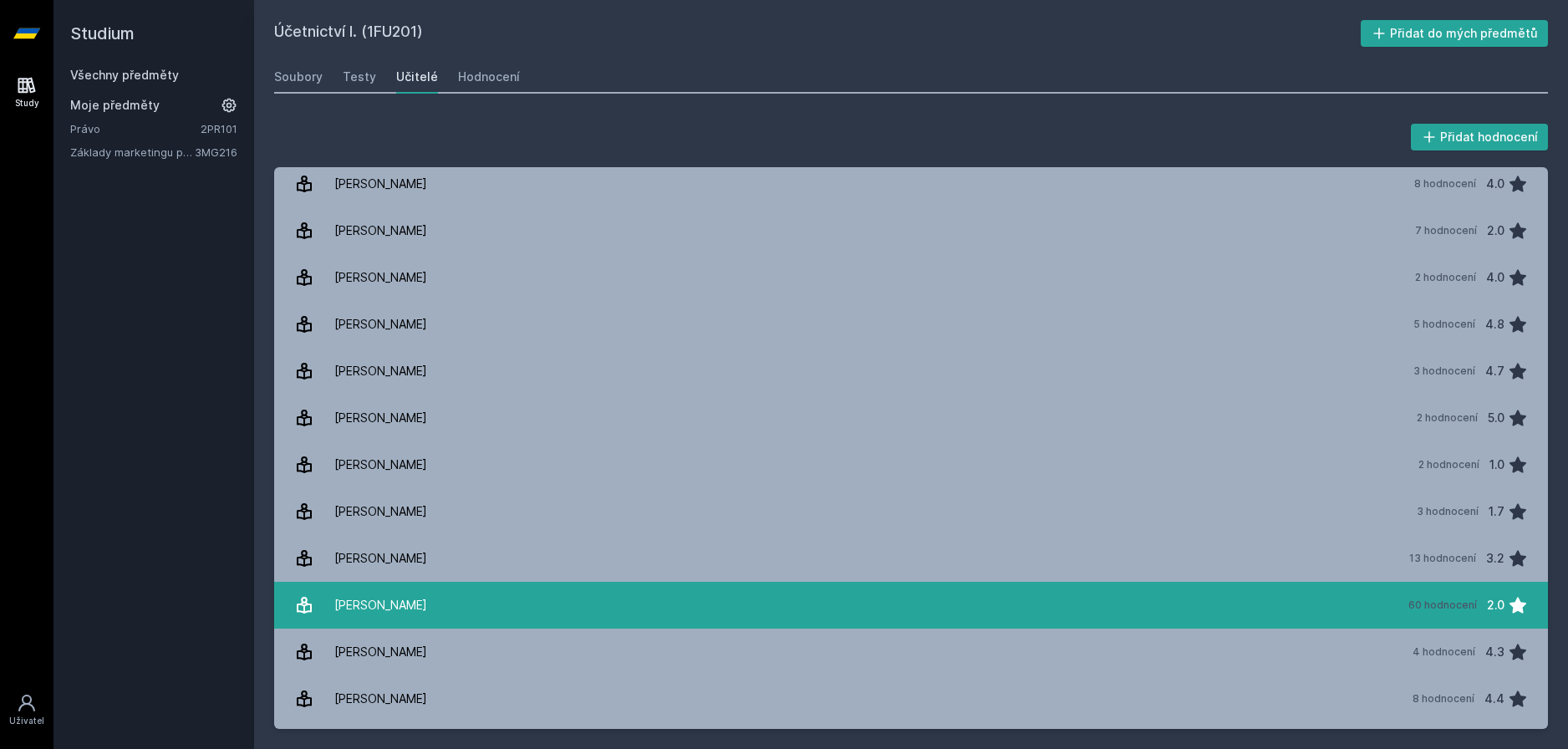
click at [412, 608] on div "Janhubová Jaroslava" at bounding box center [381, 606] width 93 height 33
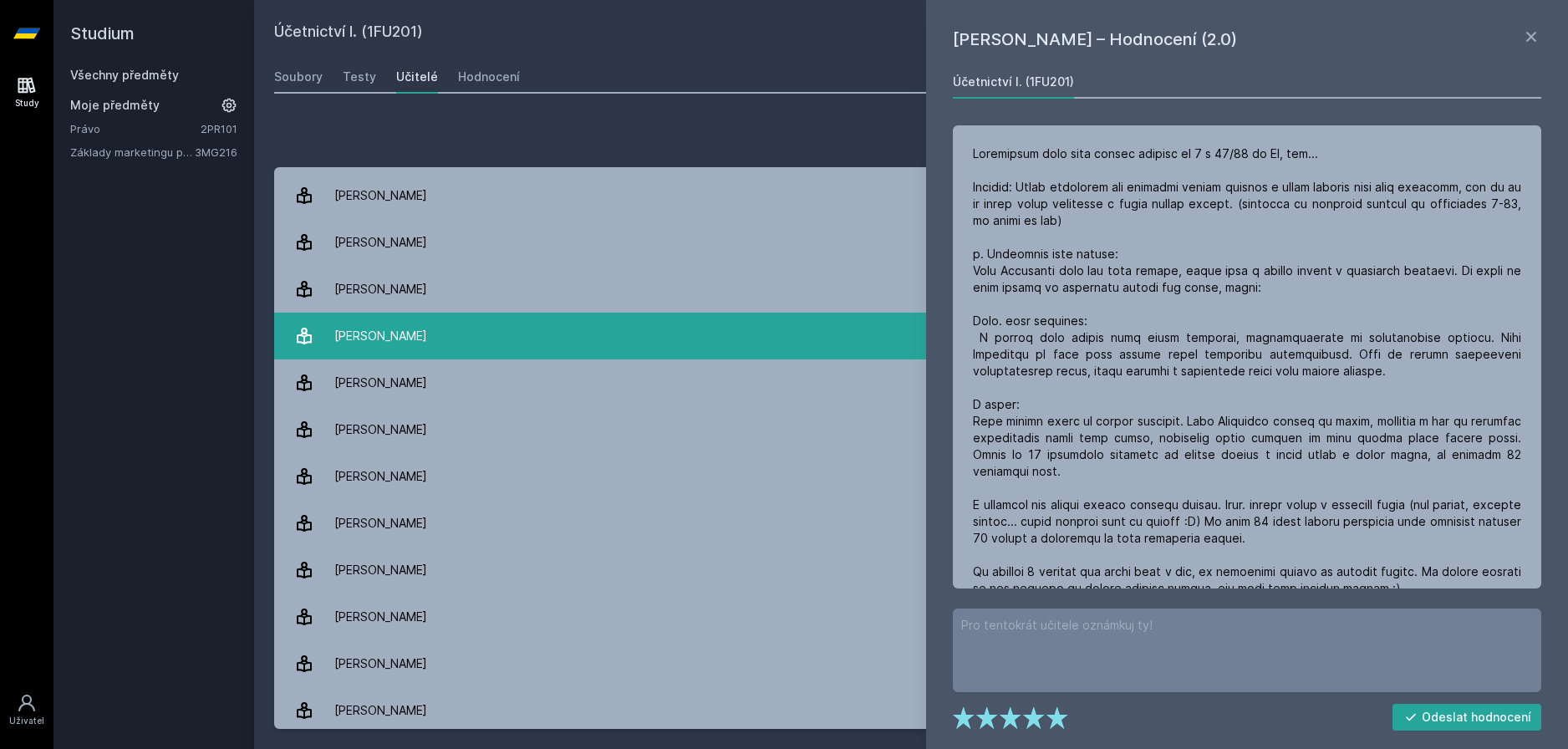
scroll to position [2857, 0]
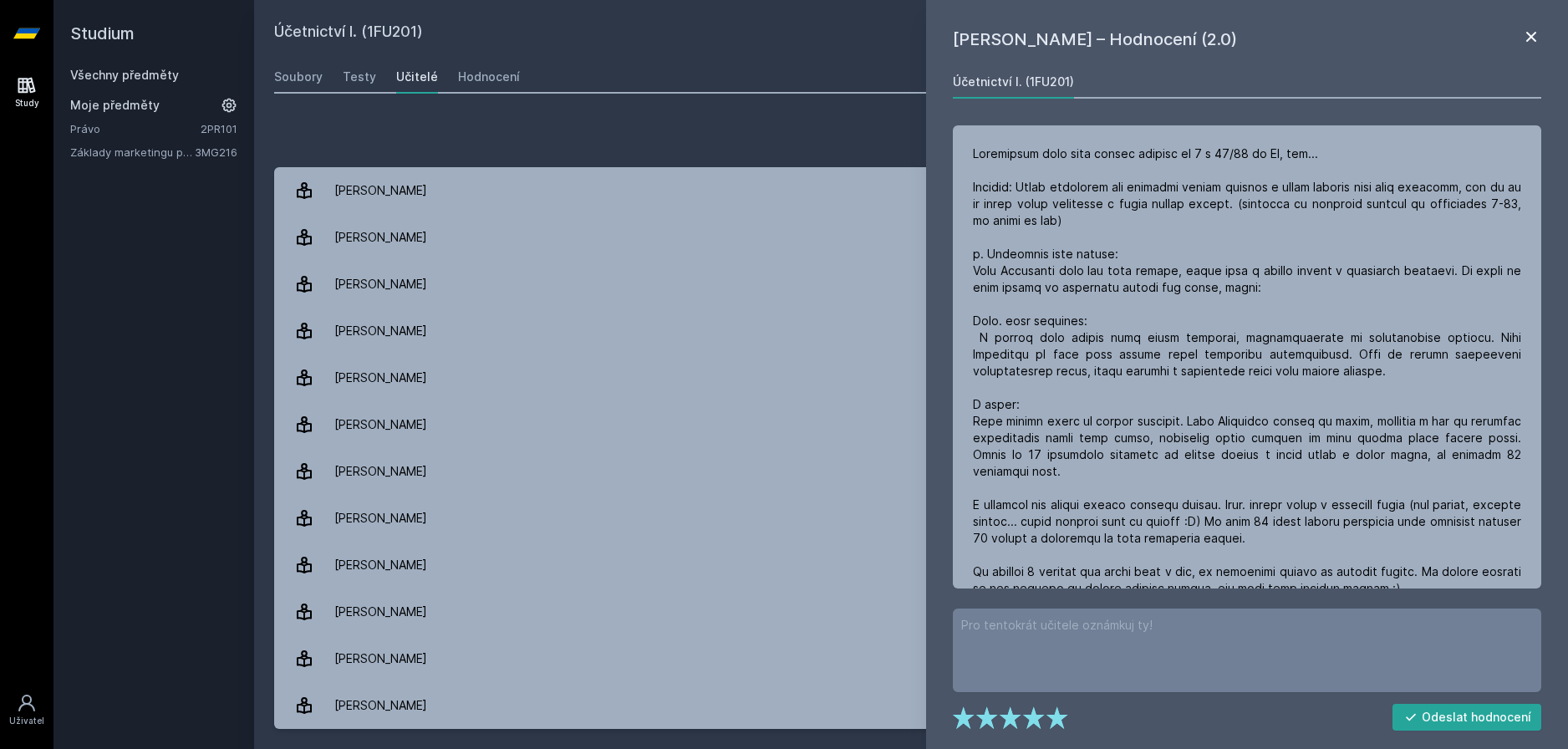
click at [1530, 35] on icon at bounding box center [1530, 36] width 10 height 10
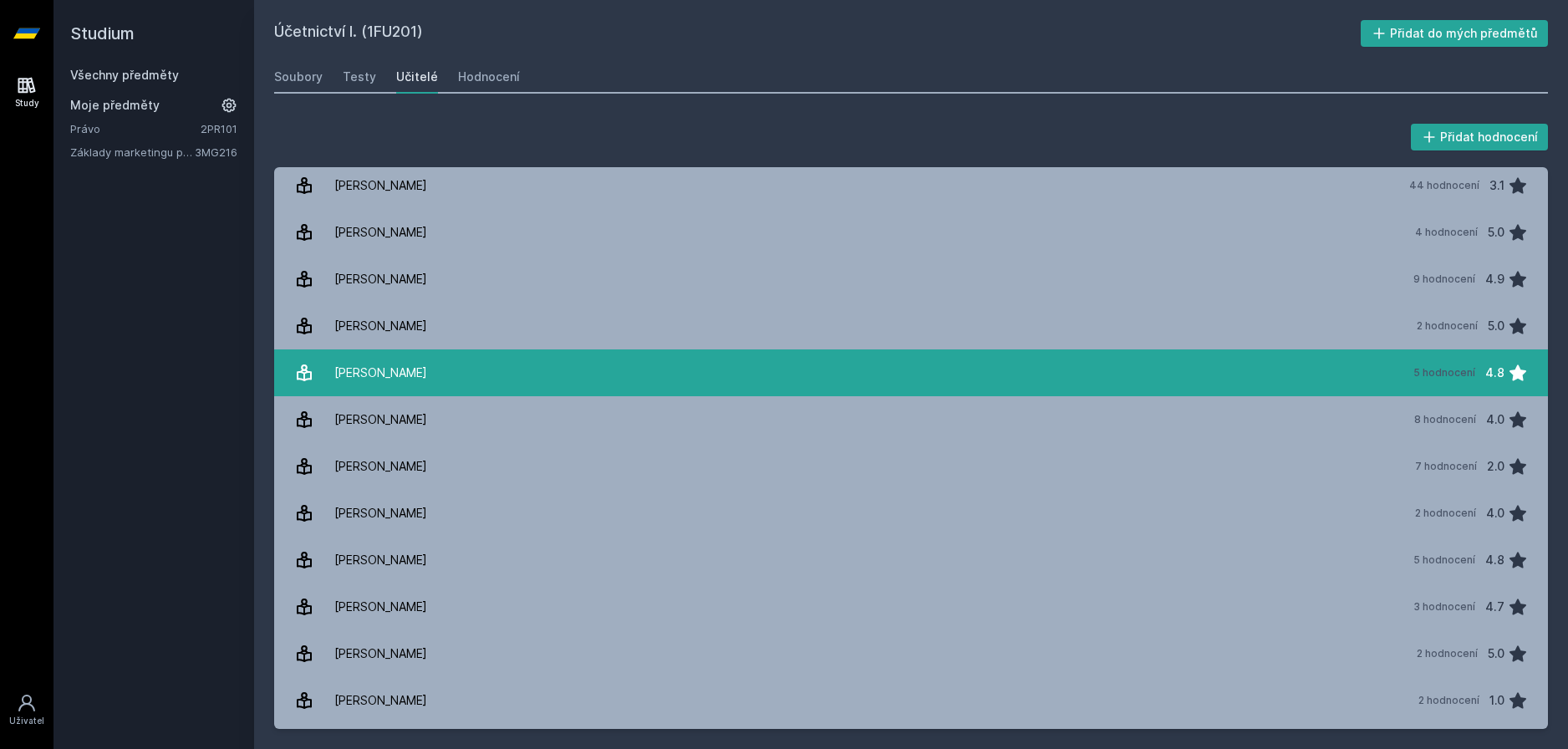
scroll to position [97, 0]
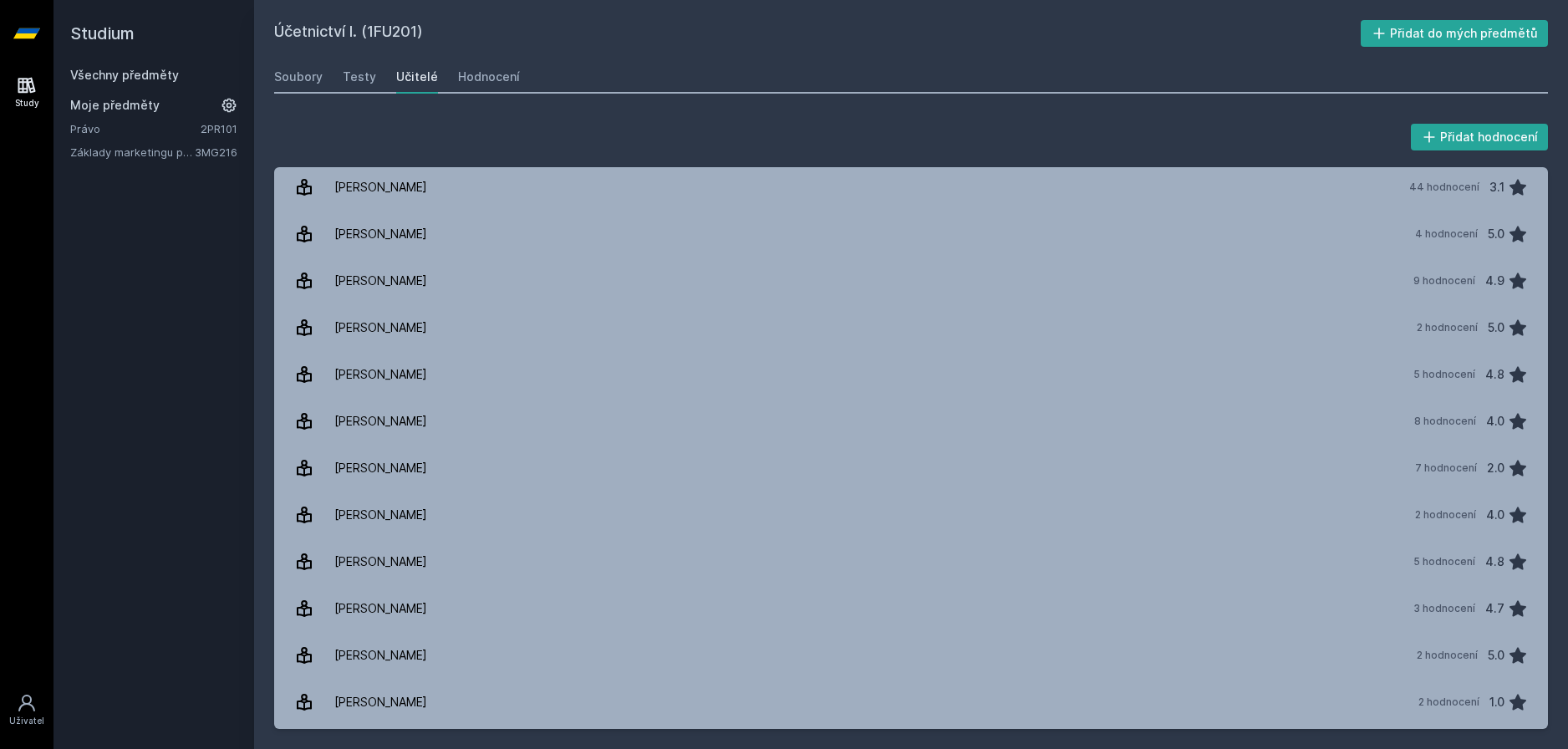
click at [312, 38] on h2 "Účetnictví I. (1FU201)" at bounding box center [818, 33] width 1087 height 27
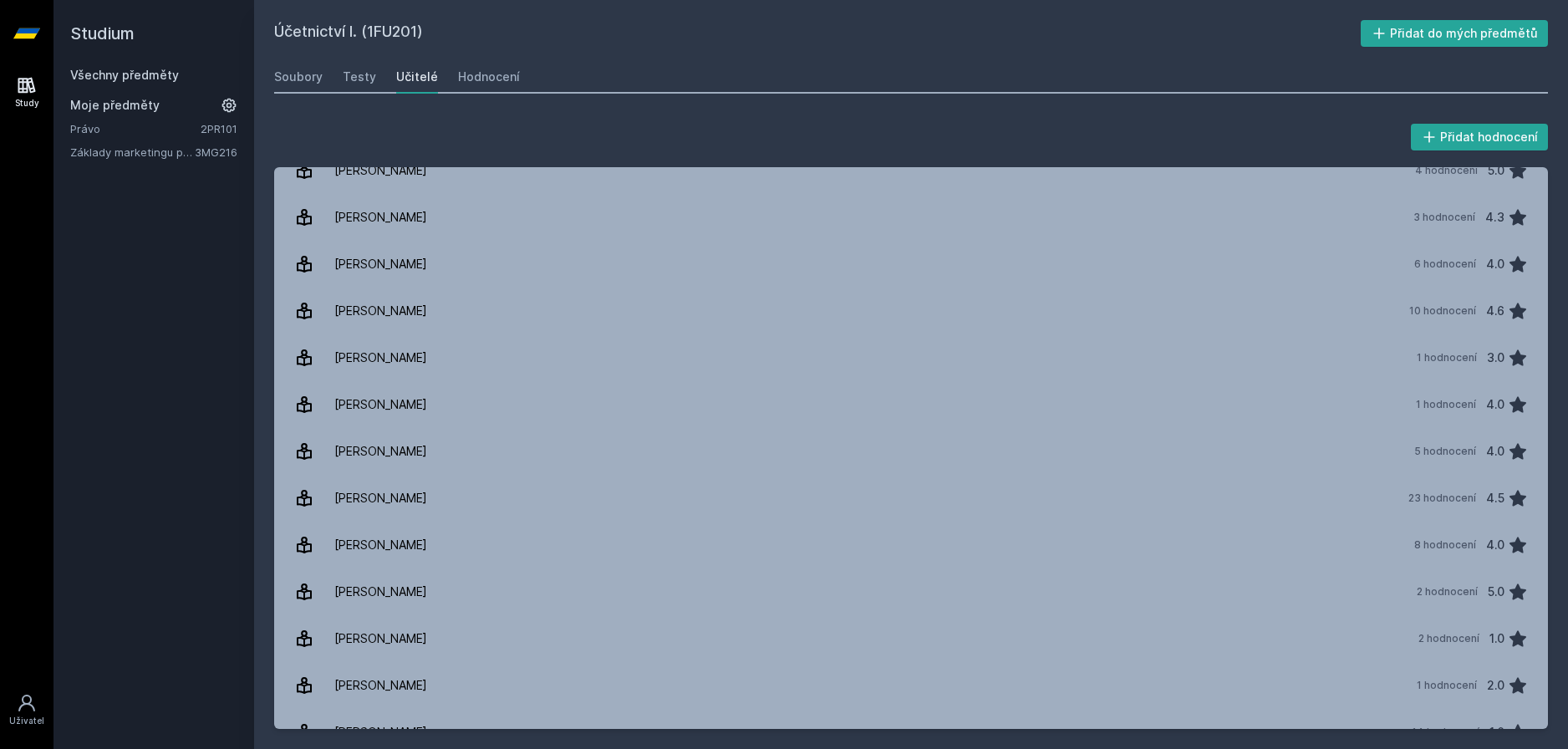
click at [107, 68] on link "Všechny předměty" at bounding box center [124, 75] width 108 height 14
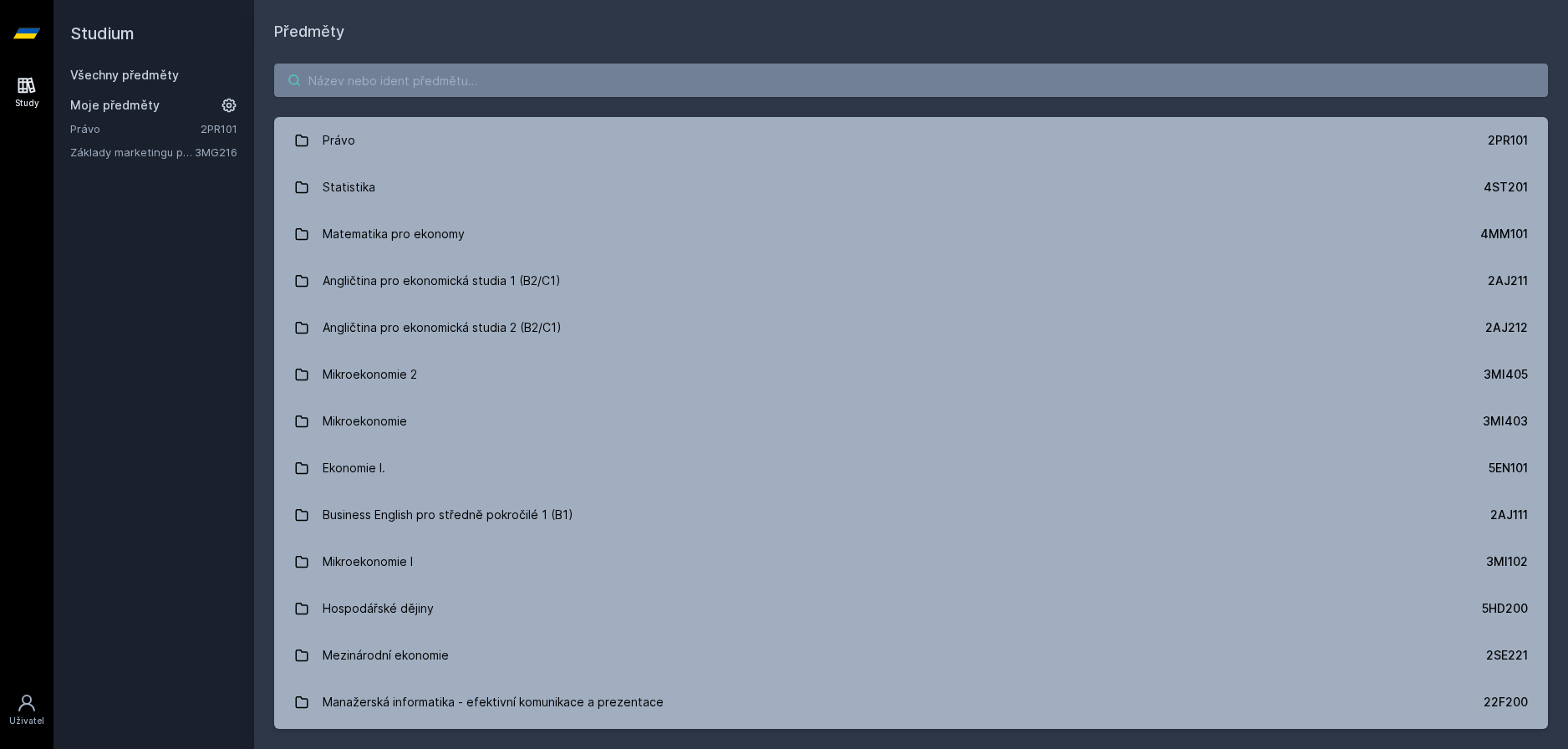
click at [654, 77] on input "search" at bounding box center [911, 80] width 1274 height 33
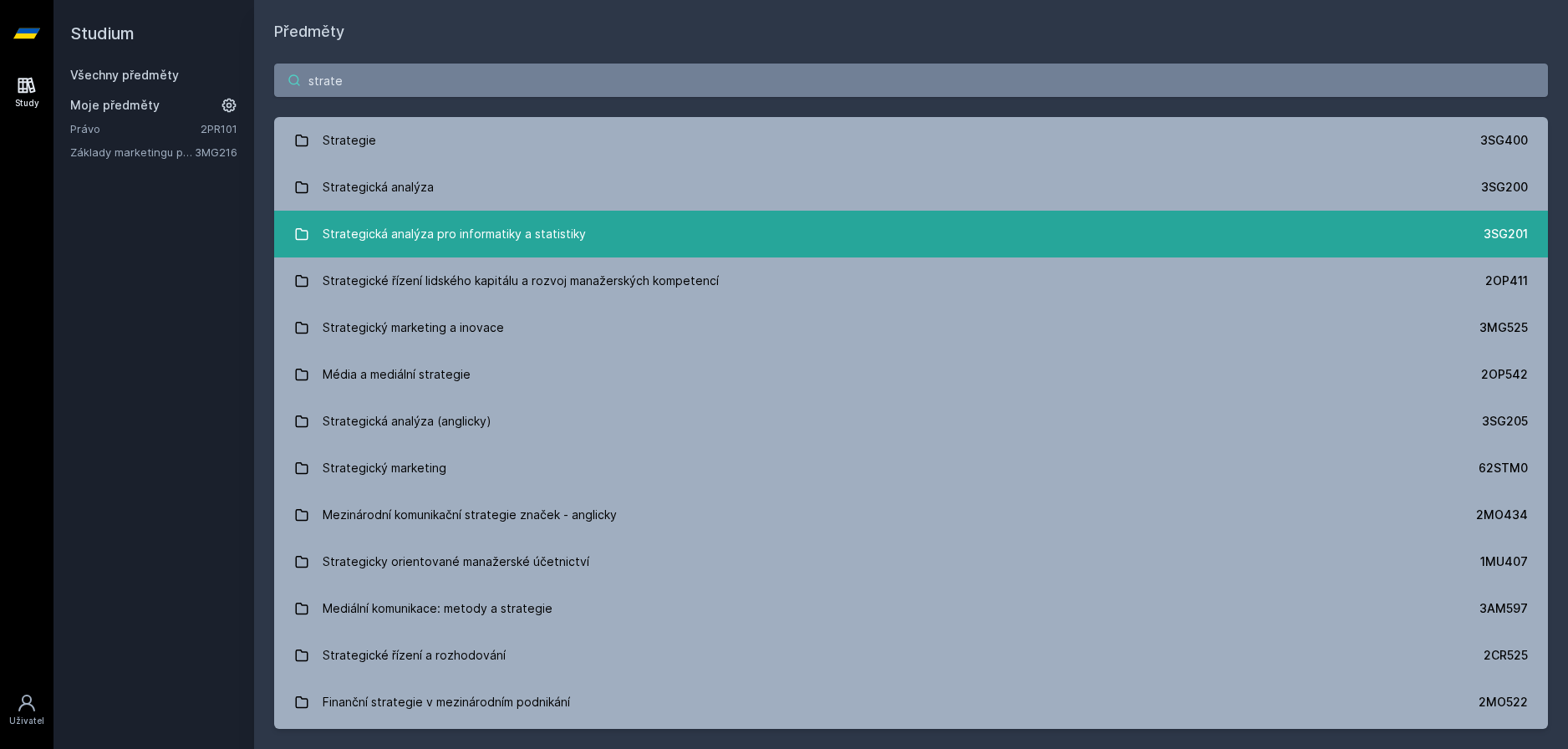
type input "strate"
click at [543, 239] on div "Strategická analýza pro informatiky a statistiky" at bounding box center [453, 234] width 263 height 33
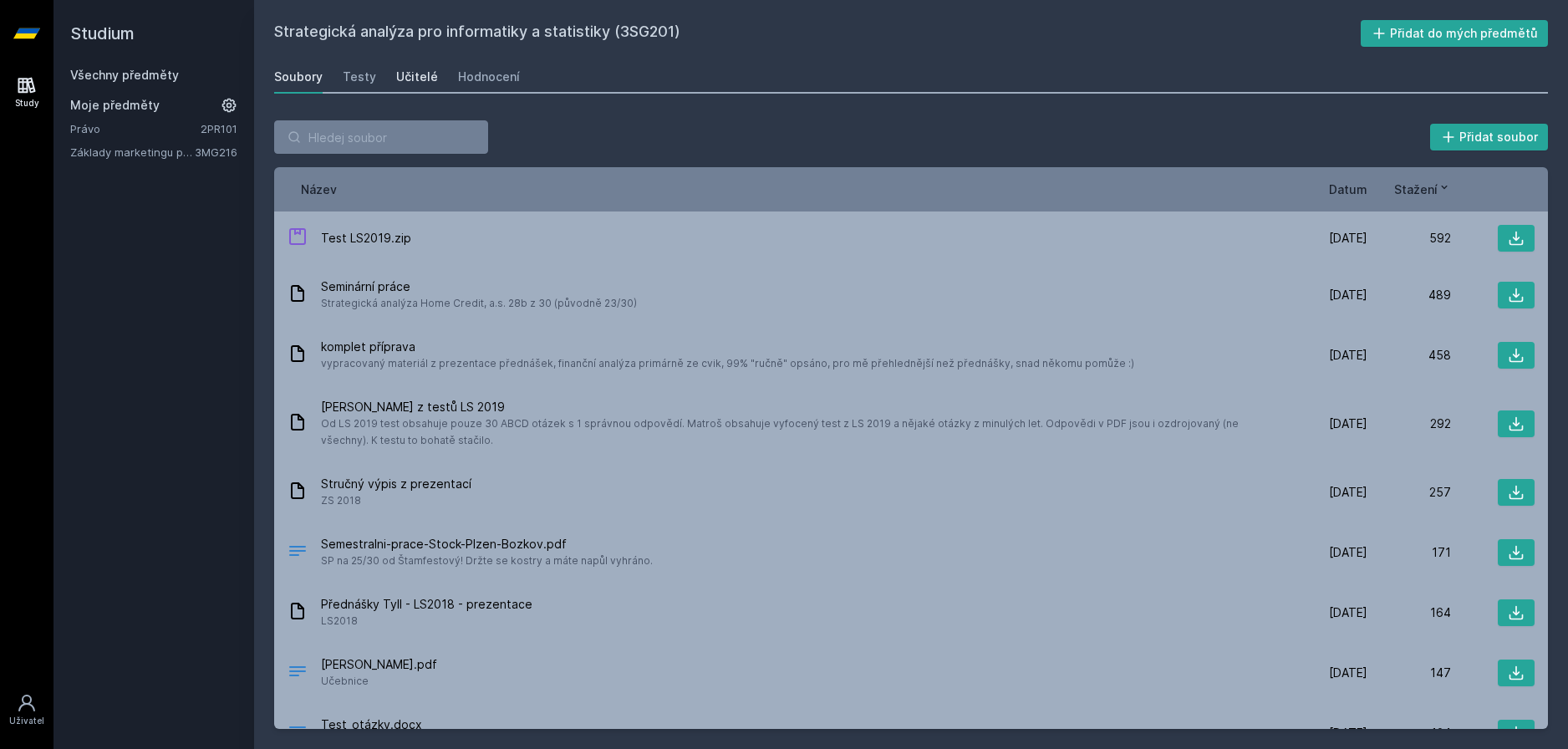
click at [425, 72] on div "Učitelé" at bounding box center [418, 76] width 42 height 17
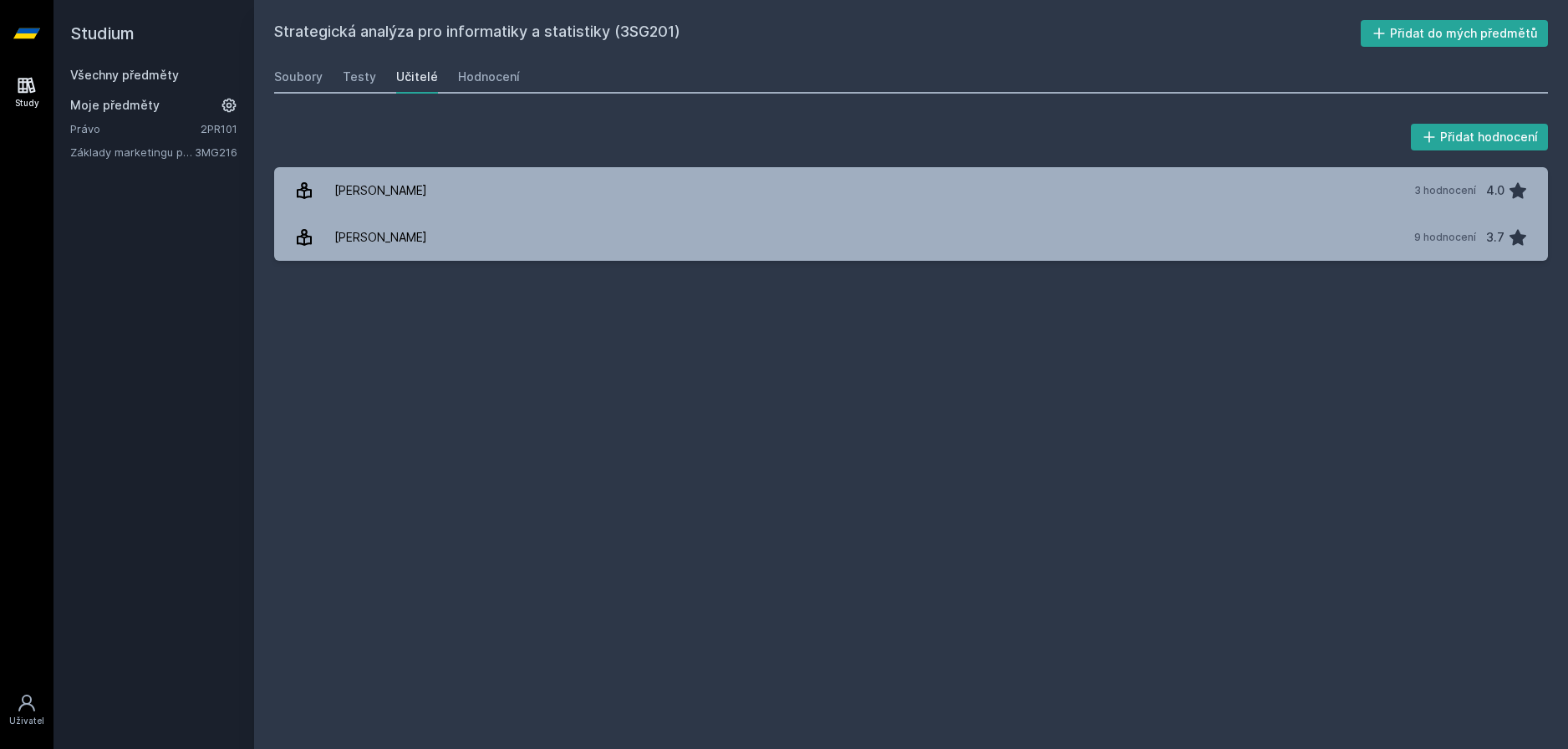
click at [123, 70] on link "Všechny předměty" at bounding box center [124, 75] width 108 height 14
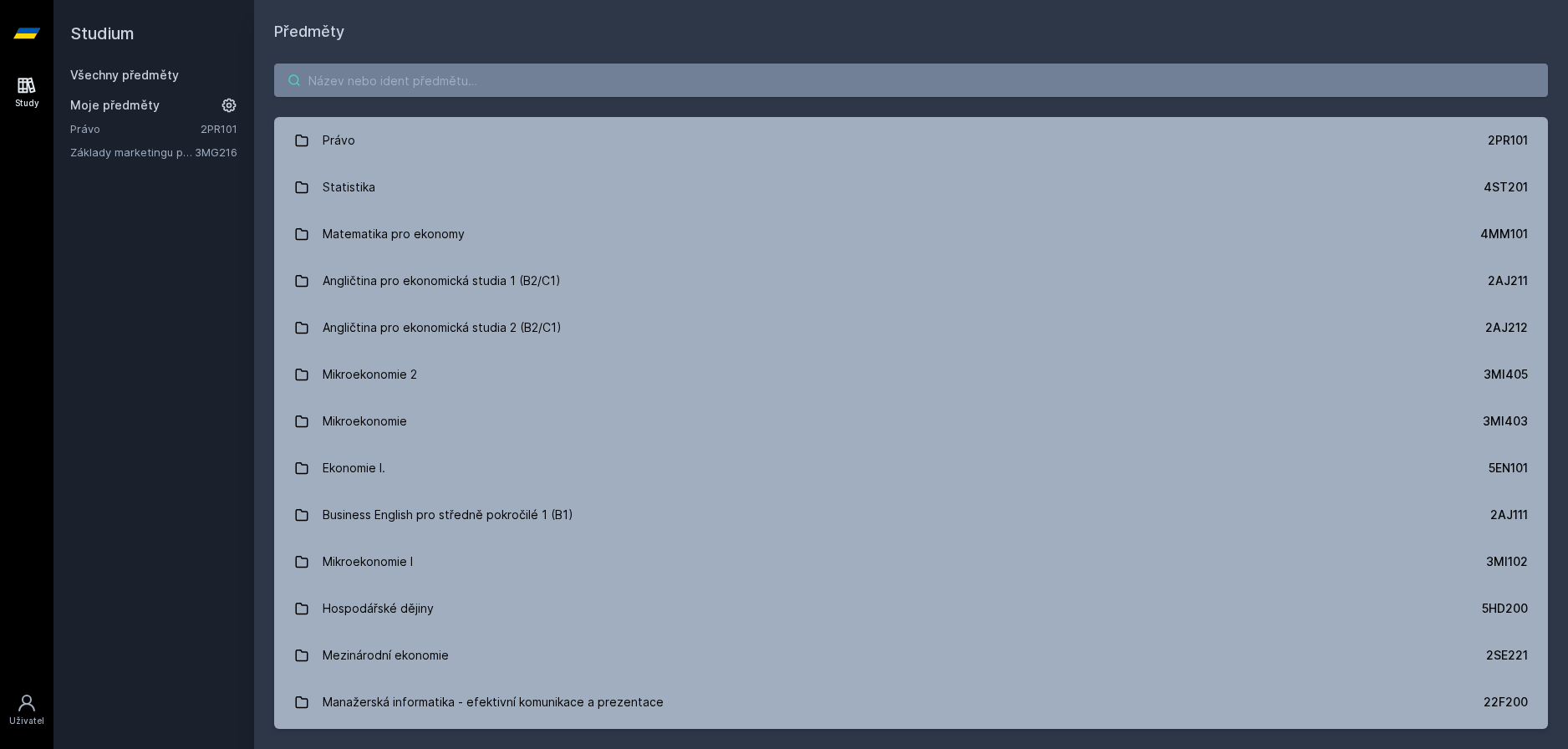
click at [415, 87] on input "search" at bounding box center [911, 80] width 1274 height 33
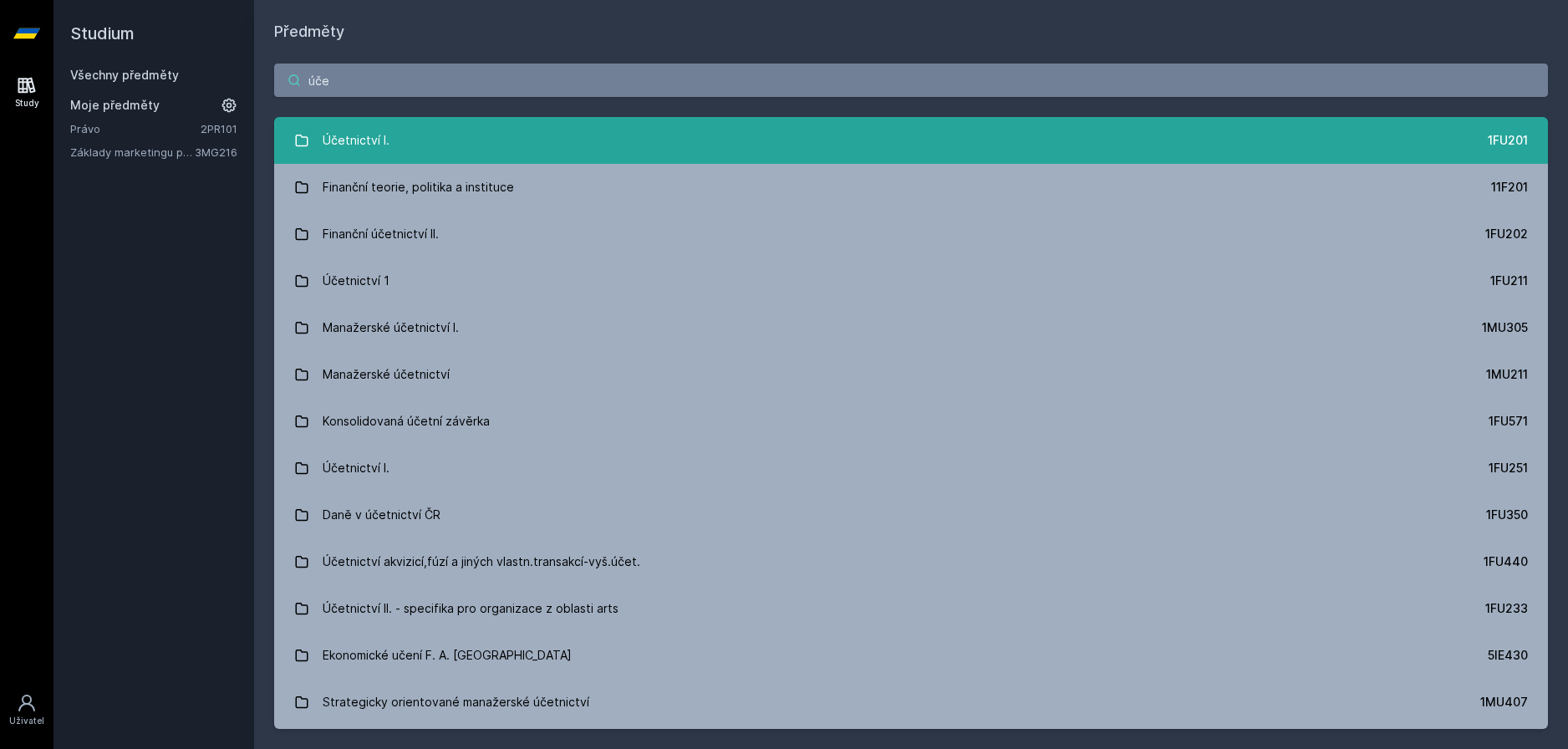
type input "úče"
click at [536, 148] on link "Účetnictví I. 1FU201" at bounding box center [911, 141] width 1274 height 47
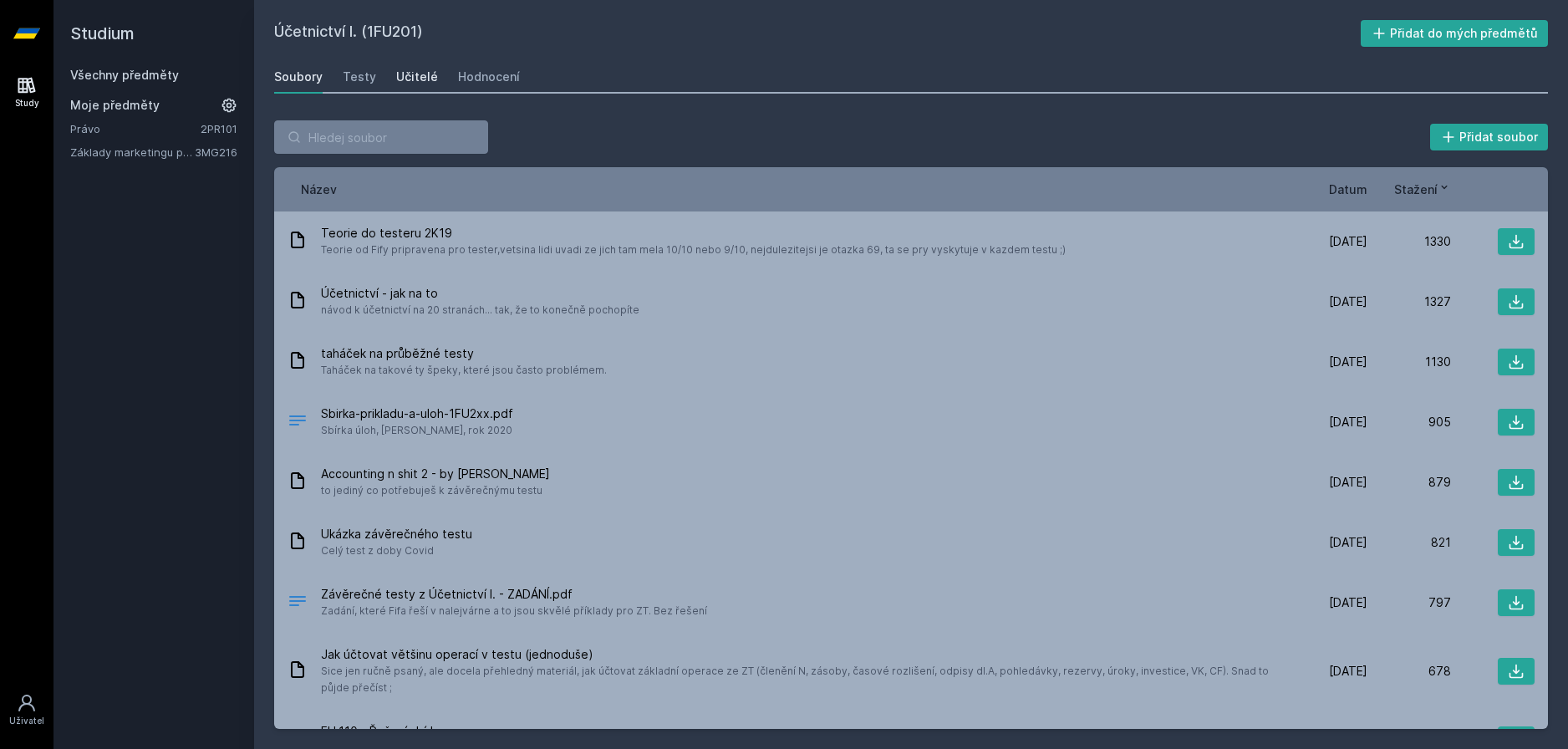
click at [419, 73] on div "Učitelé" at bounding box center [418, 76] width 42 height 17
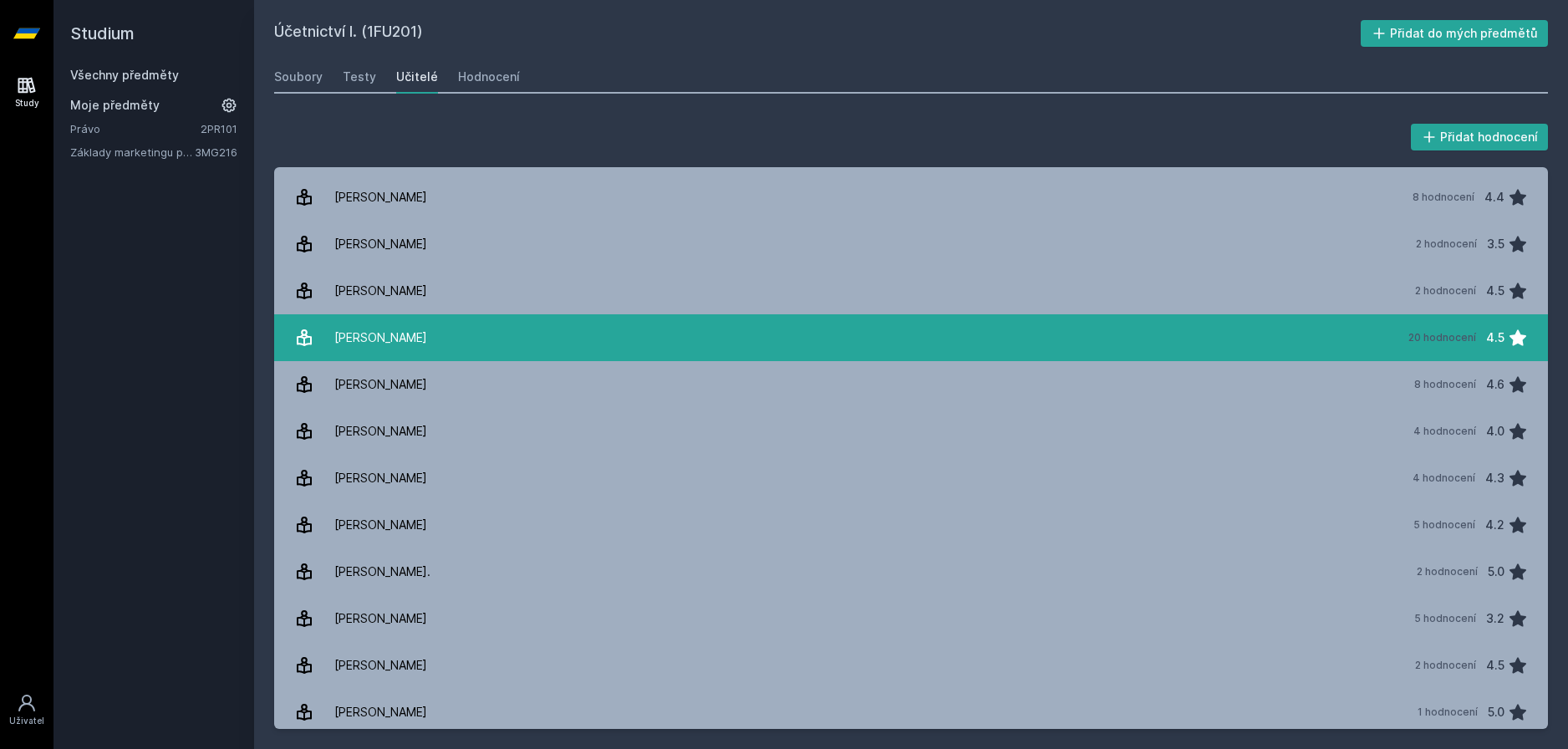
scroll to position [752, 0]
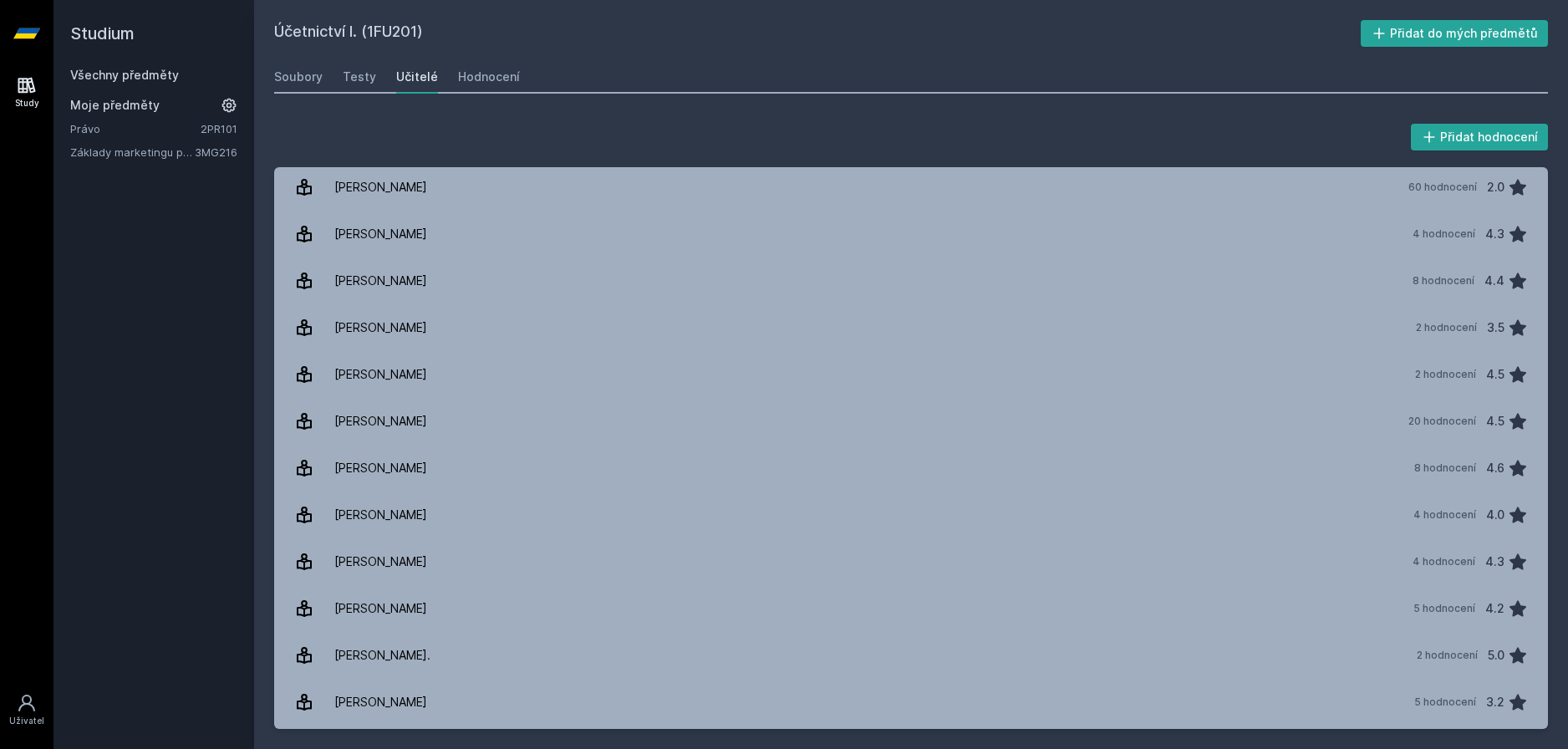
click at [111, 66] on h2 "Studium" at bounding box center [153, 33] width 167 height 67
click at [116, 73] on link "Všechny předměty" at bounding box center [124, 75] width 108 height 14
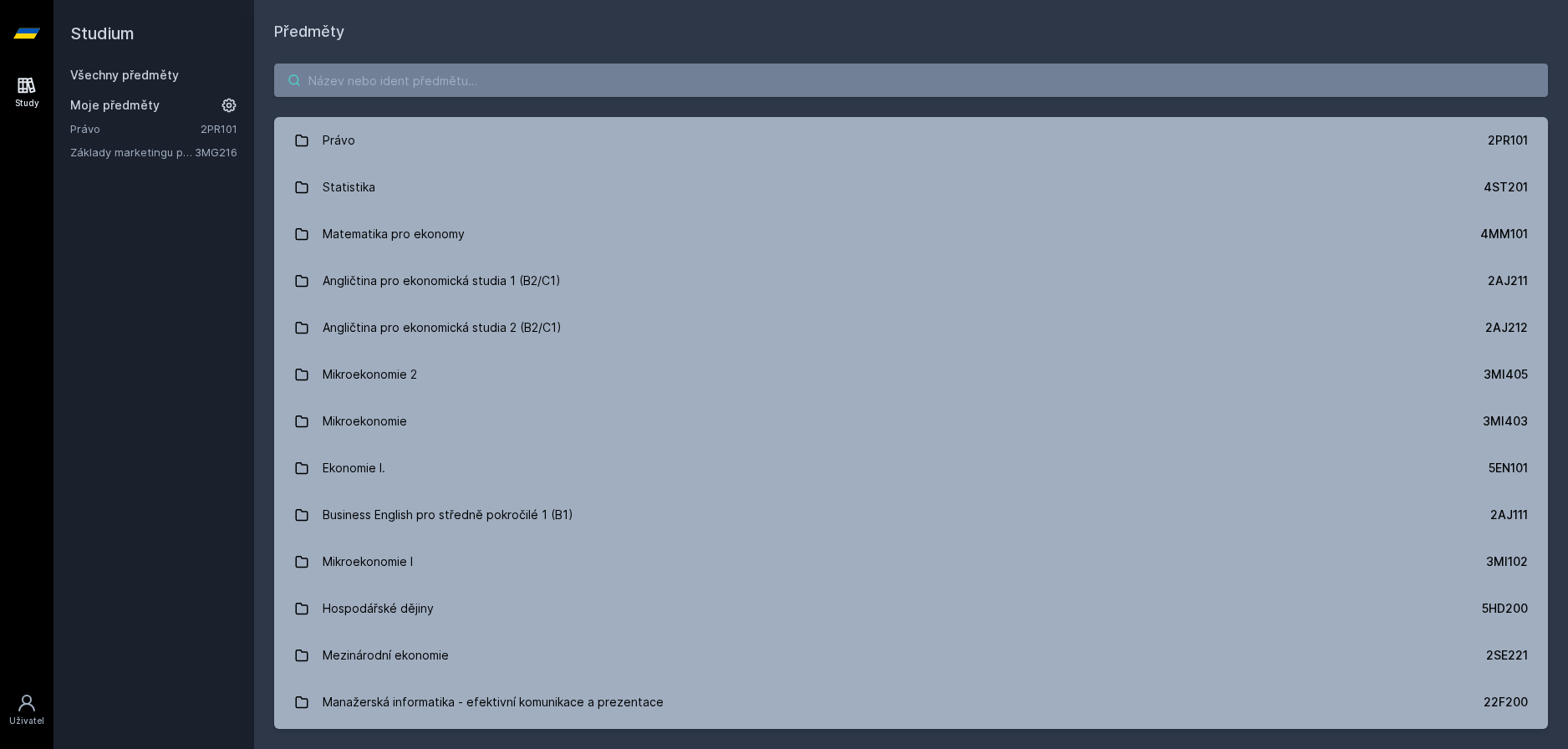
click at [393, 86] on input "search" at bounding box center [911, 80] width 1274 height 33
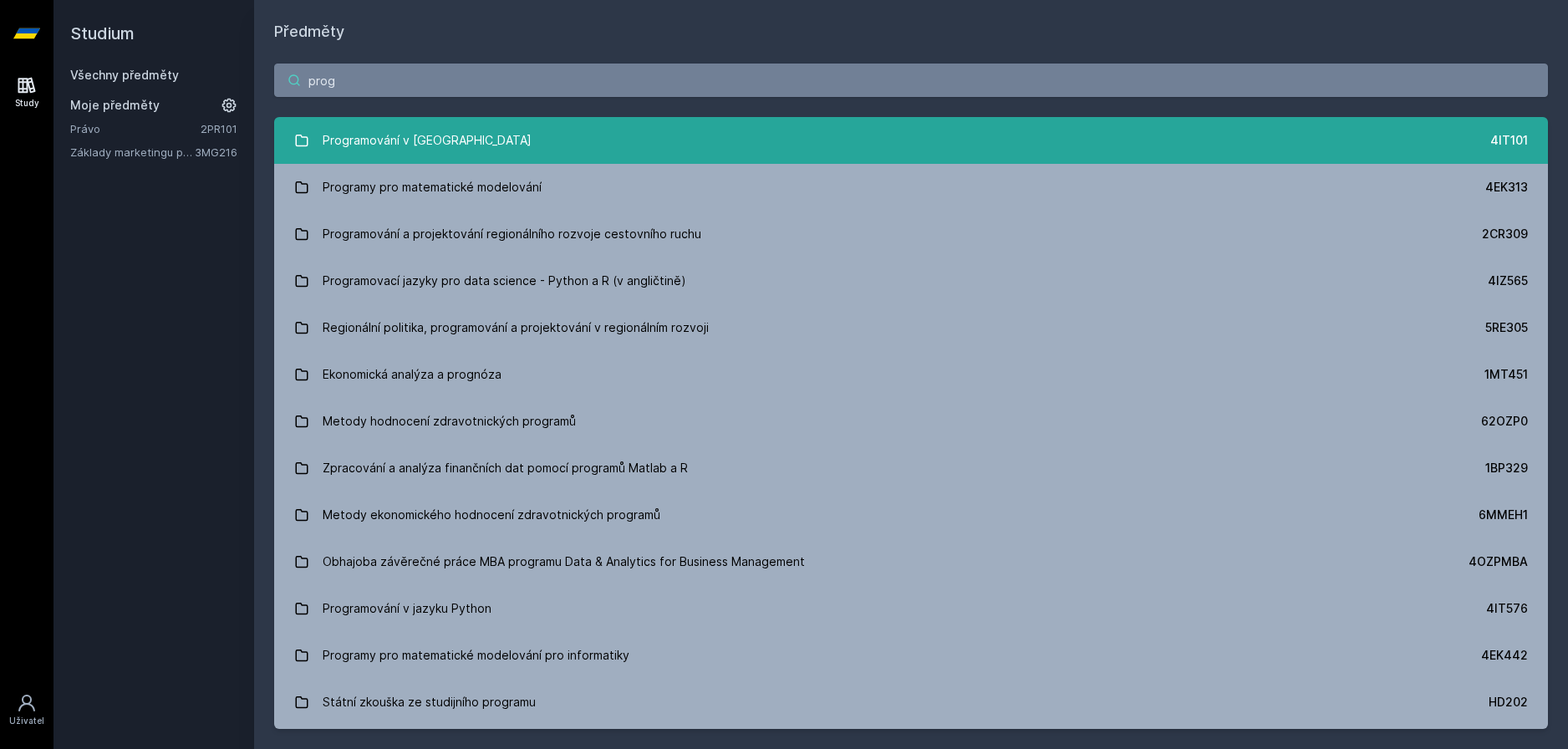
type input "prog"
click at [506, 138] on link "Programování v Javě 4IT101" at bounding box center [911, 141] width 1274 height 47
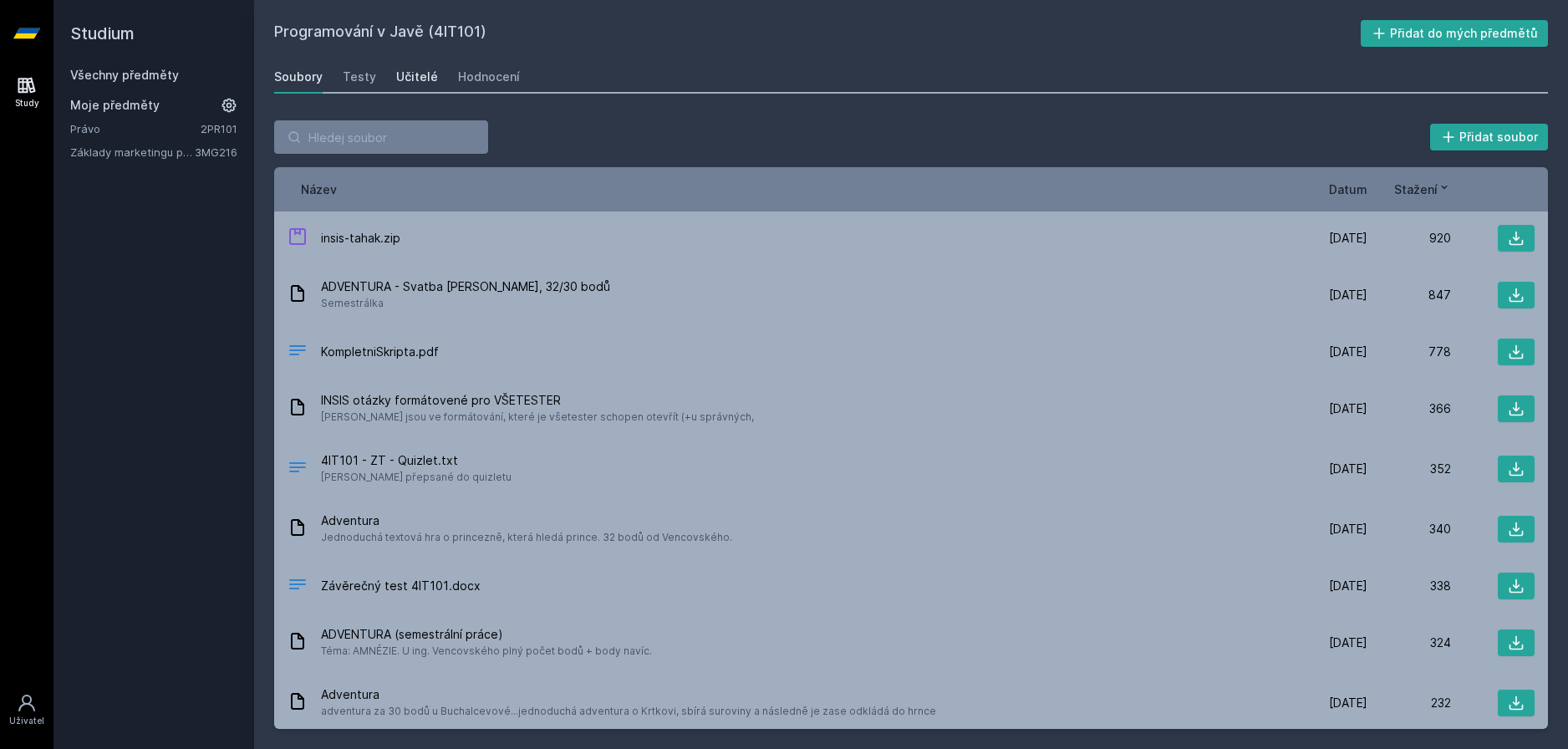
click at [427, 75] on div "Učitelé" at bounding box center [418, 76] width 42 height 17
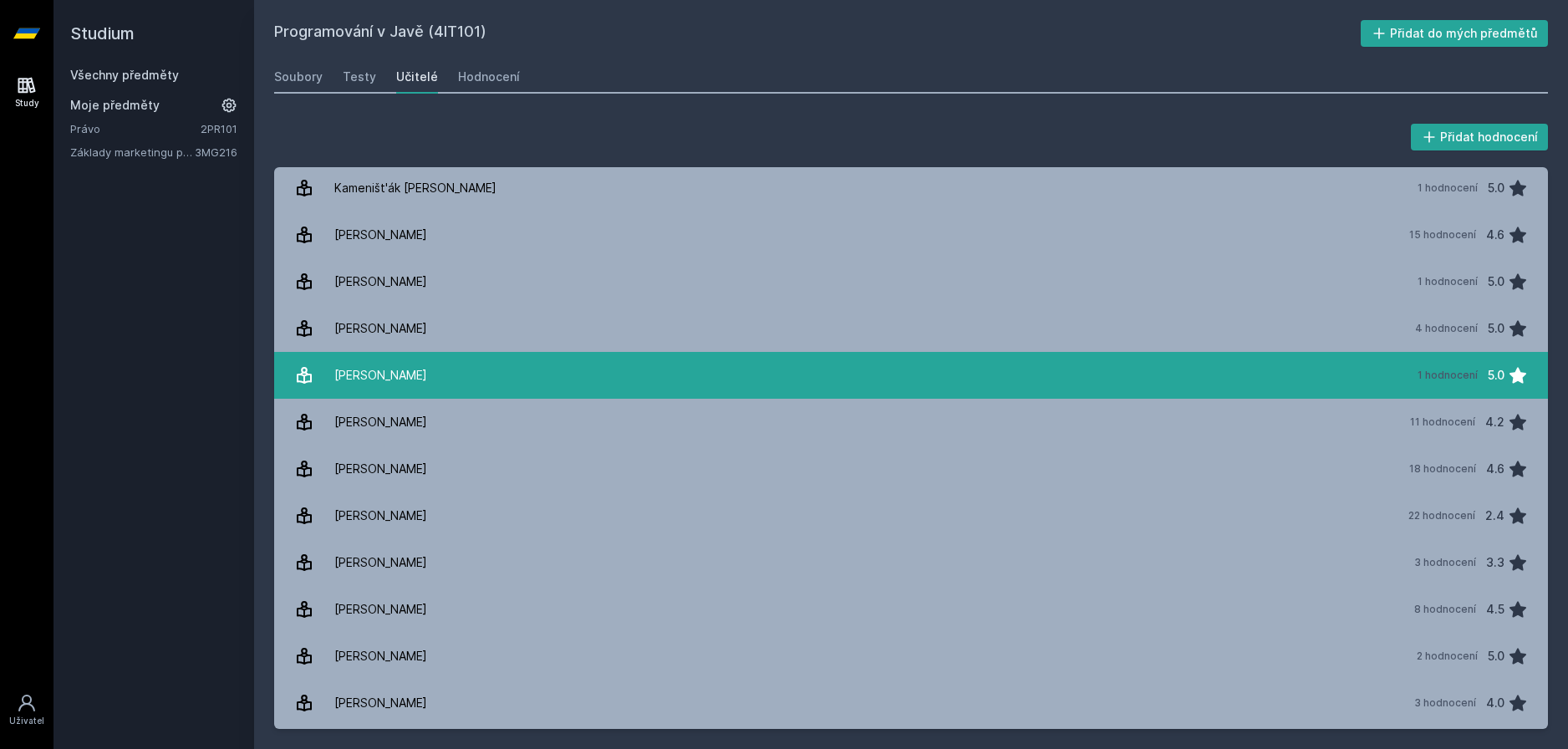
scroll to position [114, 0]
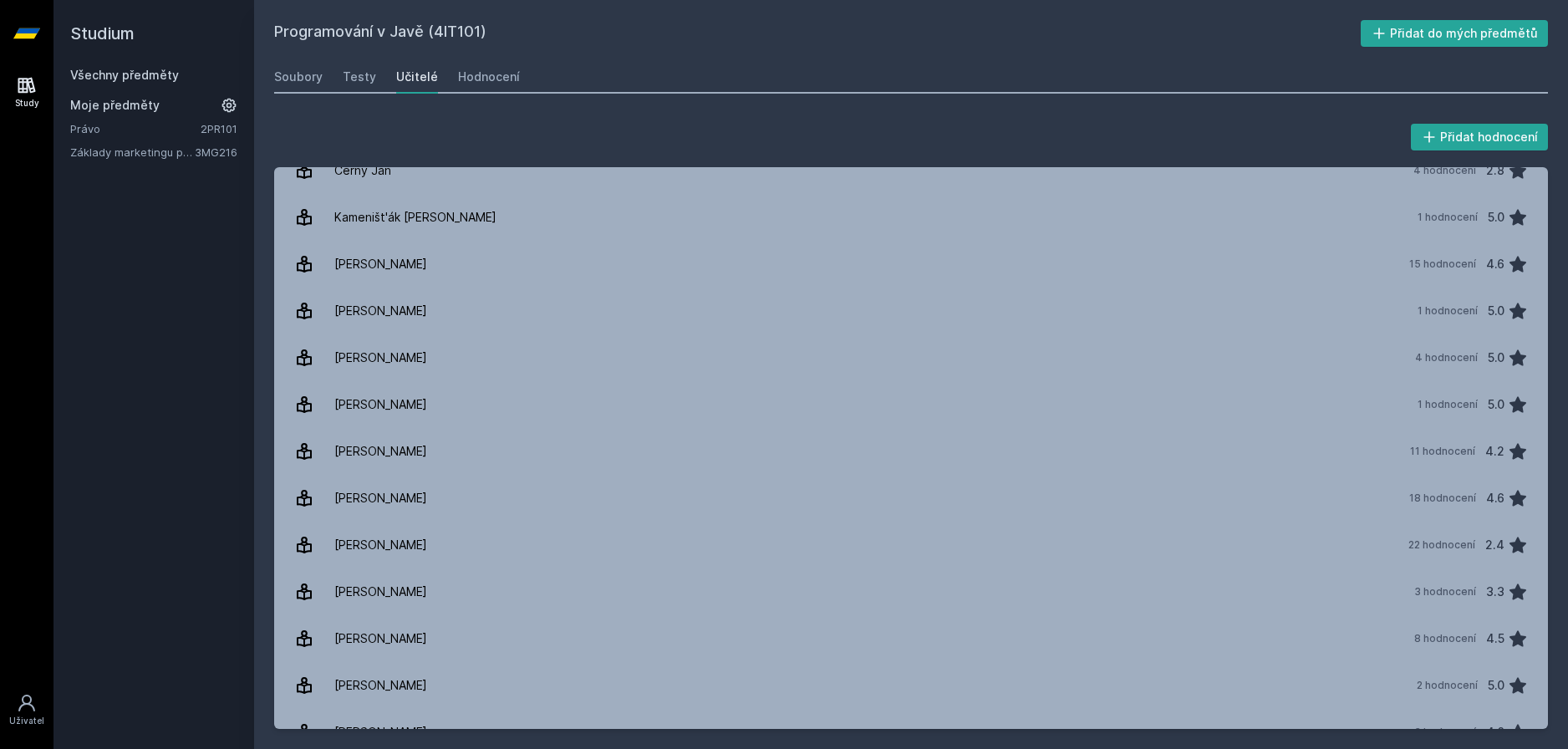
click at [142, 68] on link "Všechny předměty" at bounding box center [124, 75] width 108 height 14
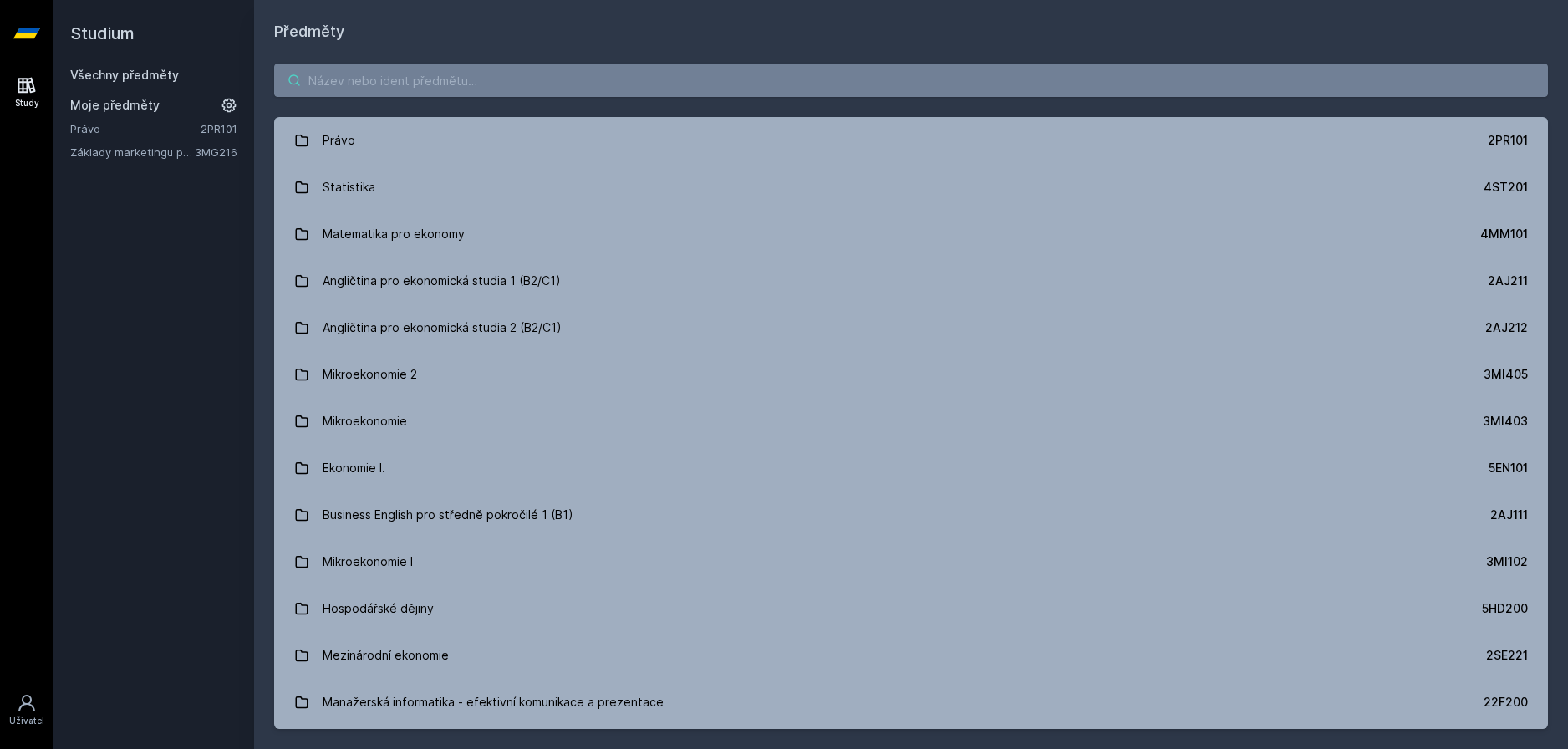
click at [395, 74] on input "search" at bounding box center [911, 80] width 1274 height 33
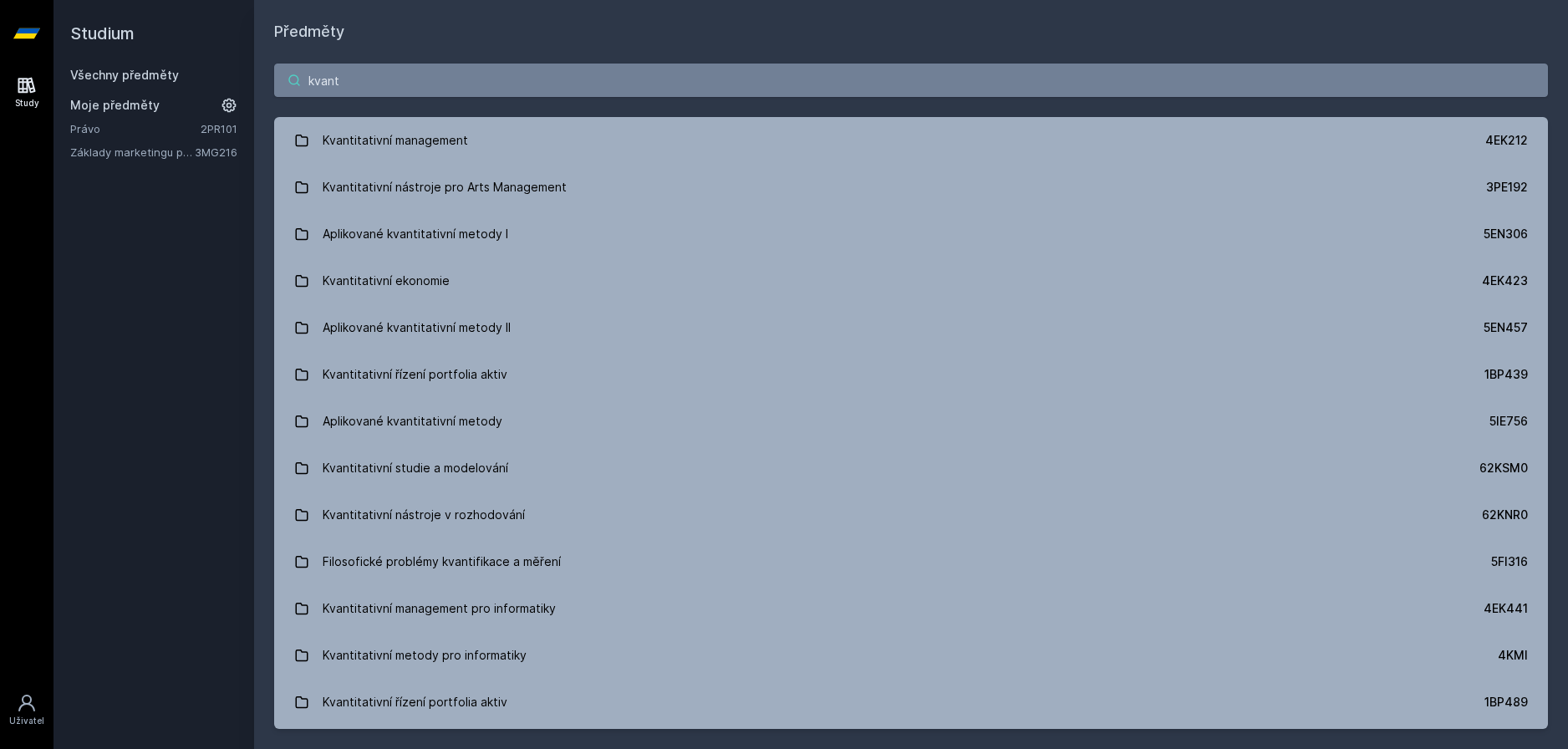
type input "kvant"
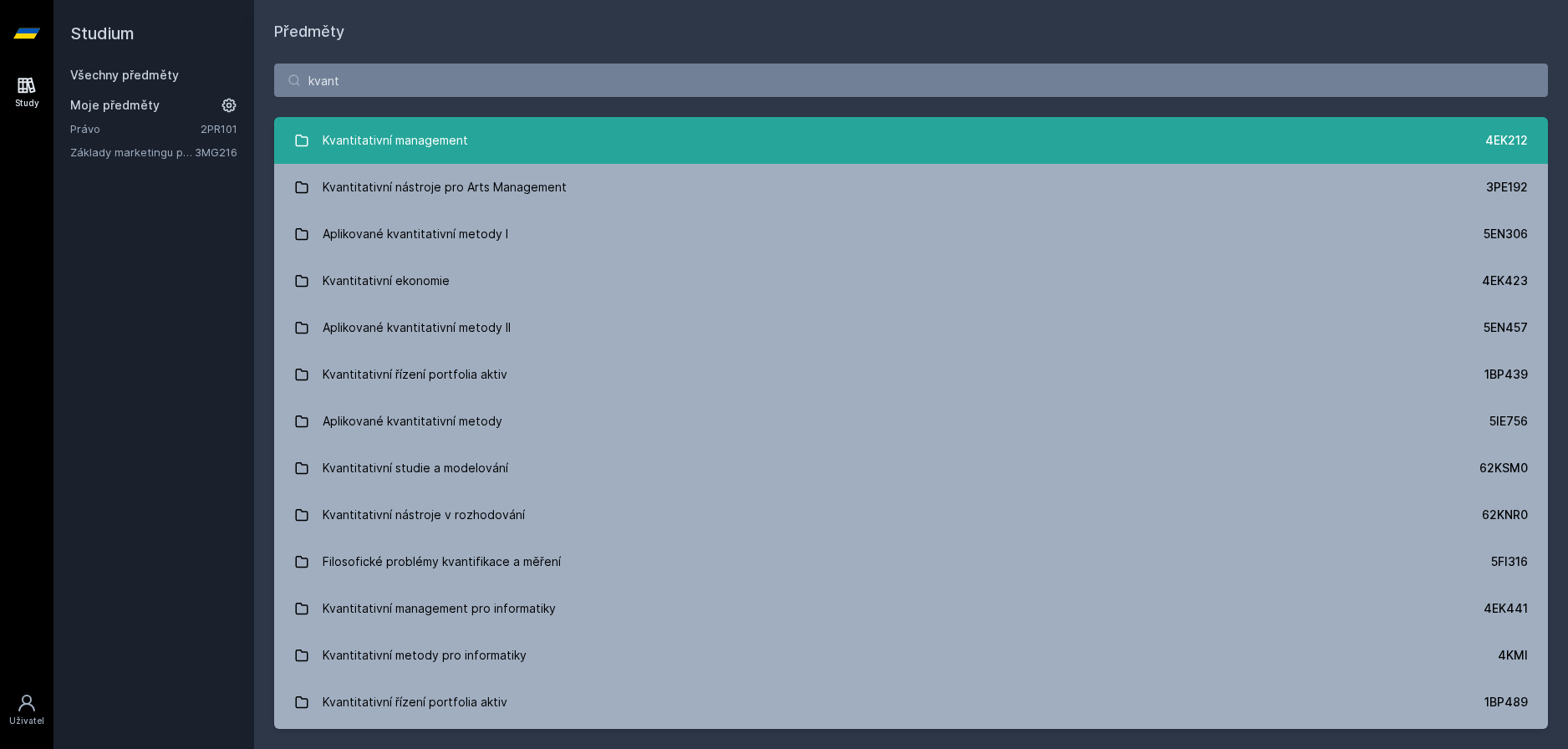
click at [469, 148] on link "Kvantitativní management 4EK212" at bounding box center [911, 141] width 1274 height 47
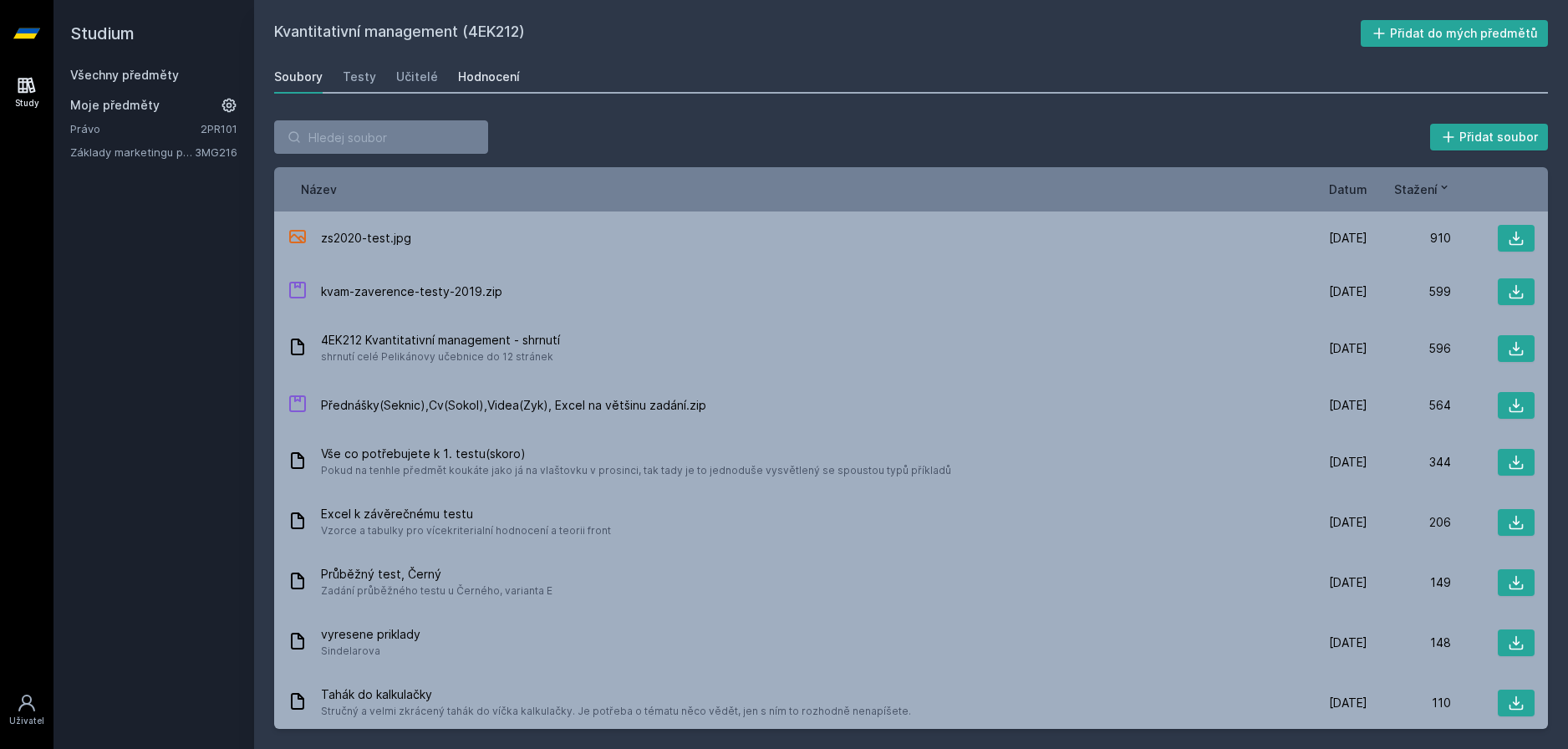
click at [465, 78] on div "Hodnocení" at bounding box center [488, 76] width 62 height 17
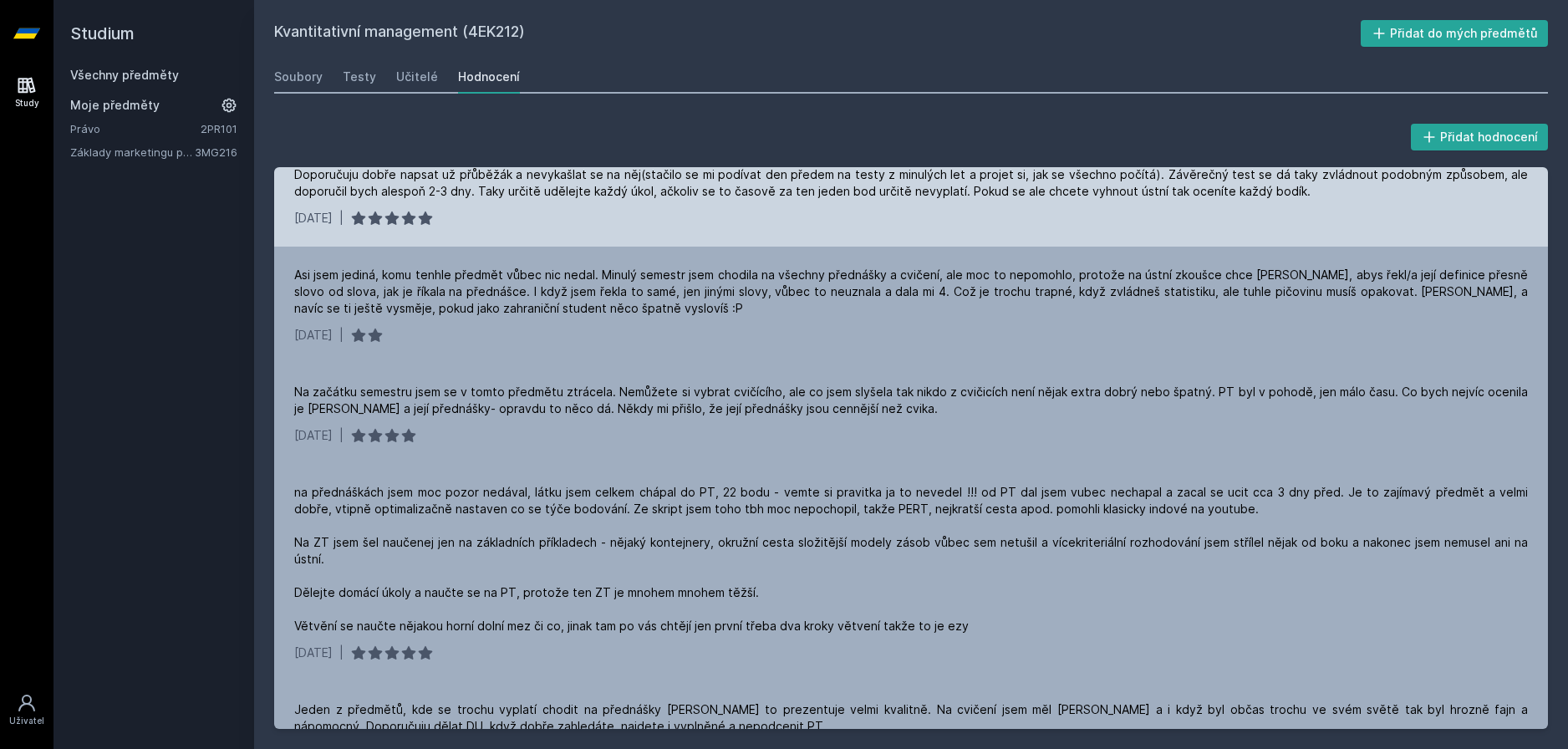
scroll to position [84, 0]
